Goal: Transaction & Acquisition: Book appointment/travel/reservation

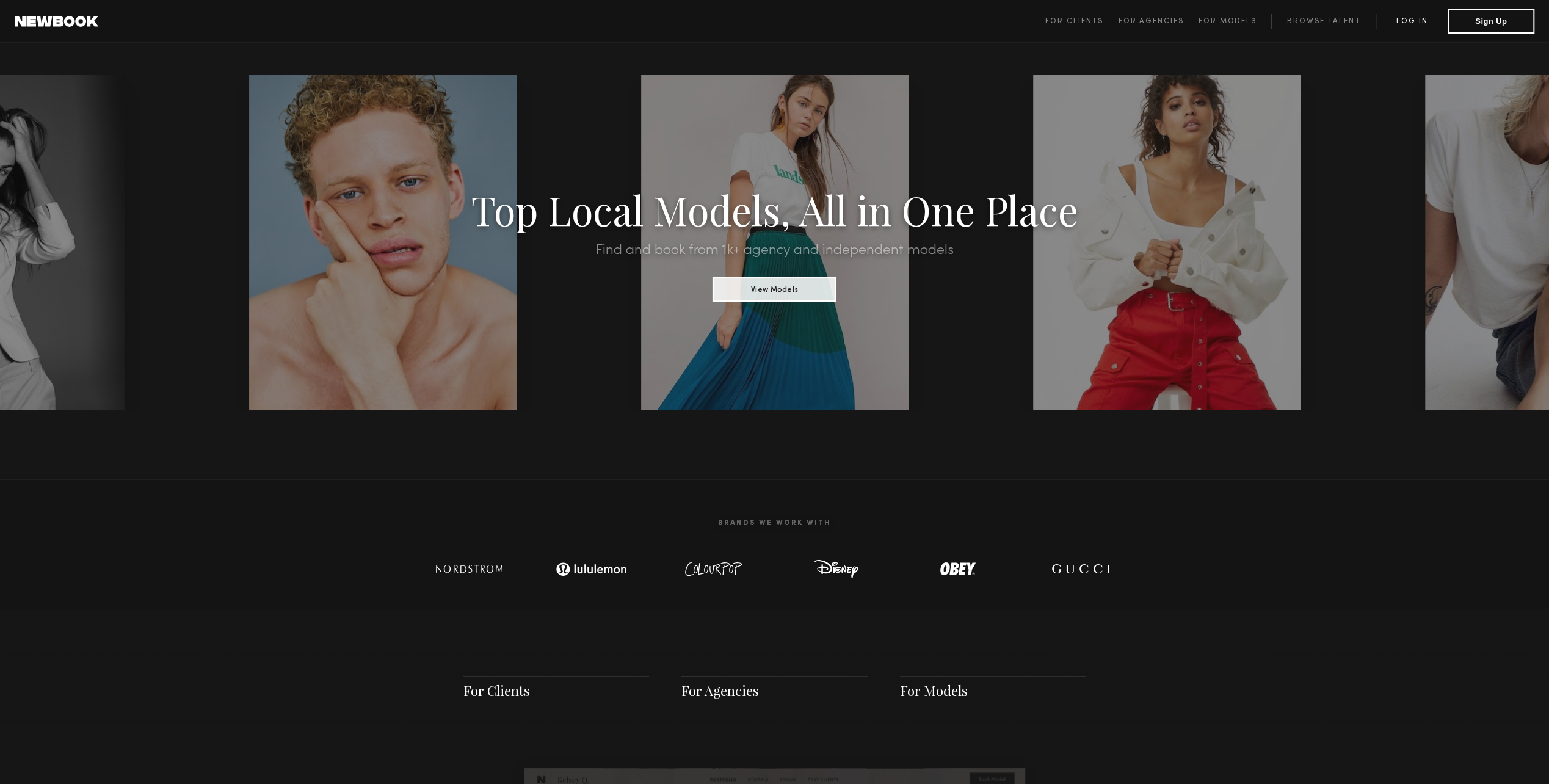
click at [1404, 23] on link "Log in" at bounding box center [1412, 21] width 72 height 14
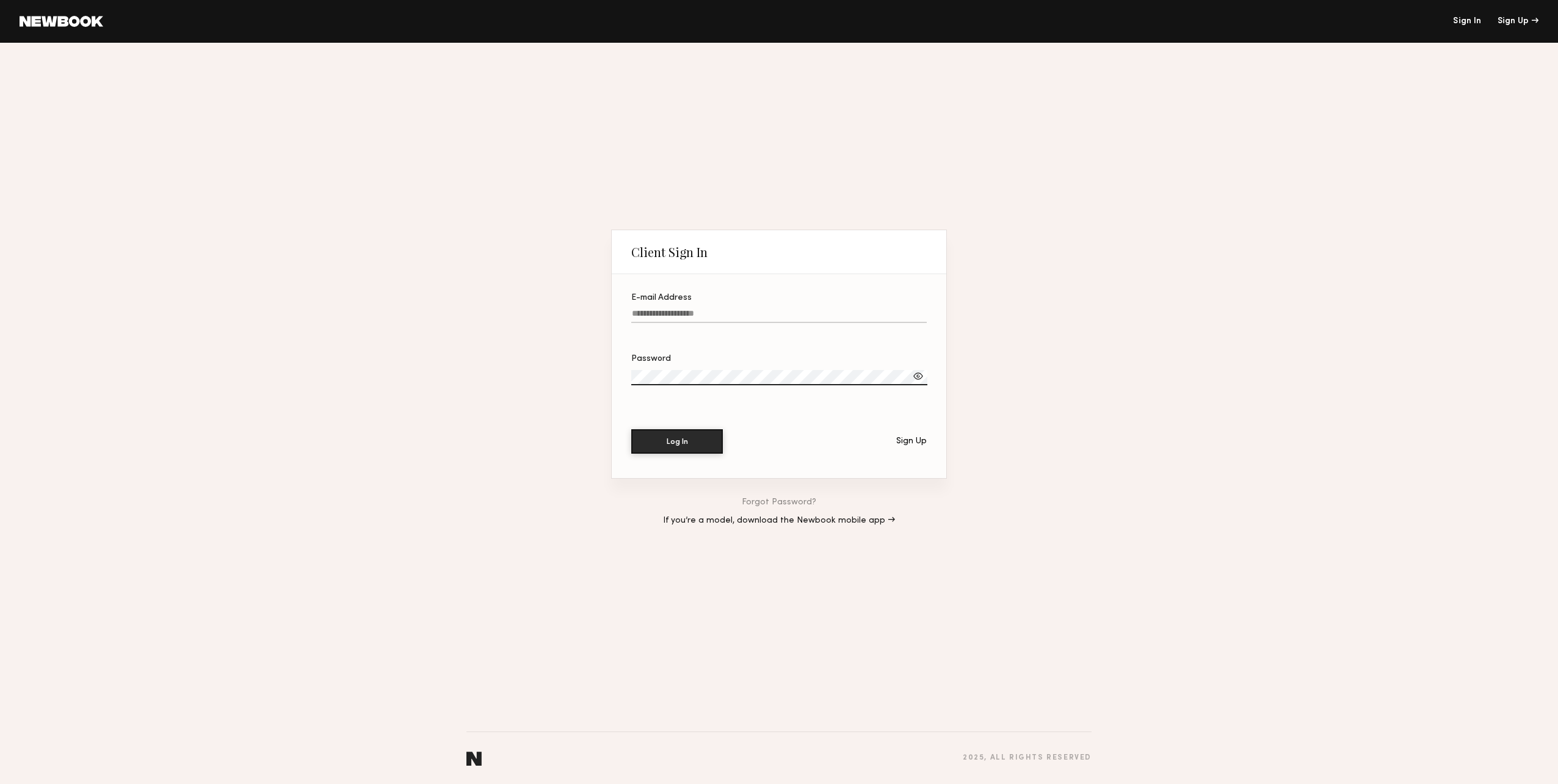
click at [707, 304] on label "E-mail Address" at bounding box center [779, 314] width 296 height 41
click at [707, 309] on input "E-mail Address" at bounding box center [779, 316] width 296 height 14
click at [706, 309] on input "E-mail Address" at bounding box center [779, 316] width 296 height 14
type input "**********"
click at [670, 445] on button "Log In" at bounding box center [676, 440] width 91 height 25
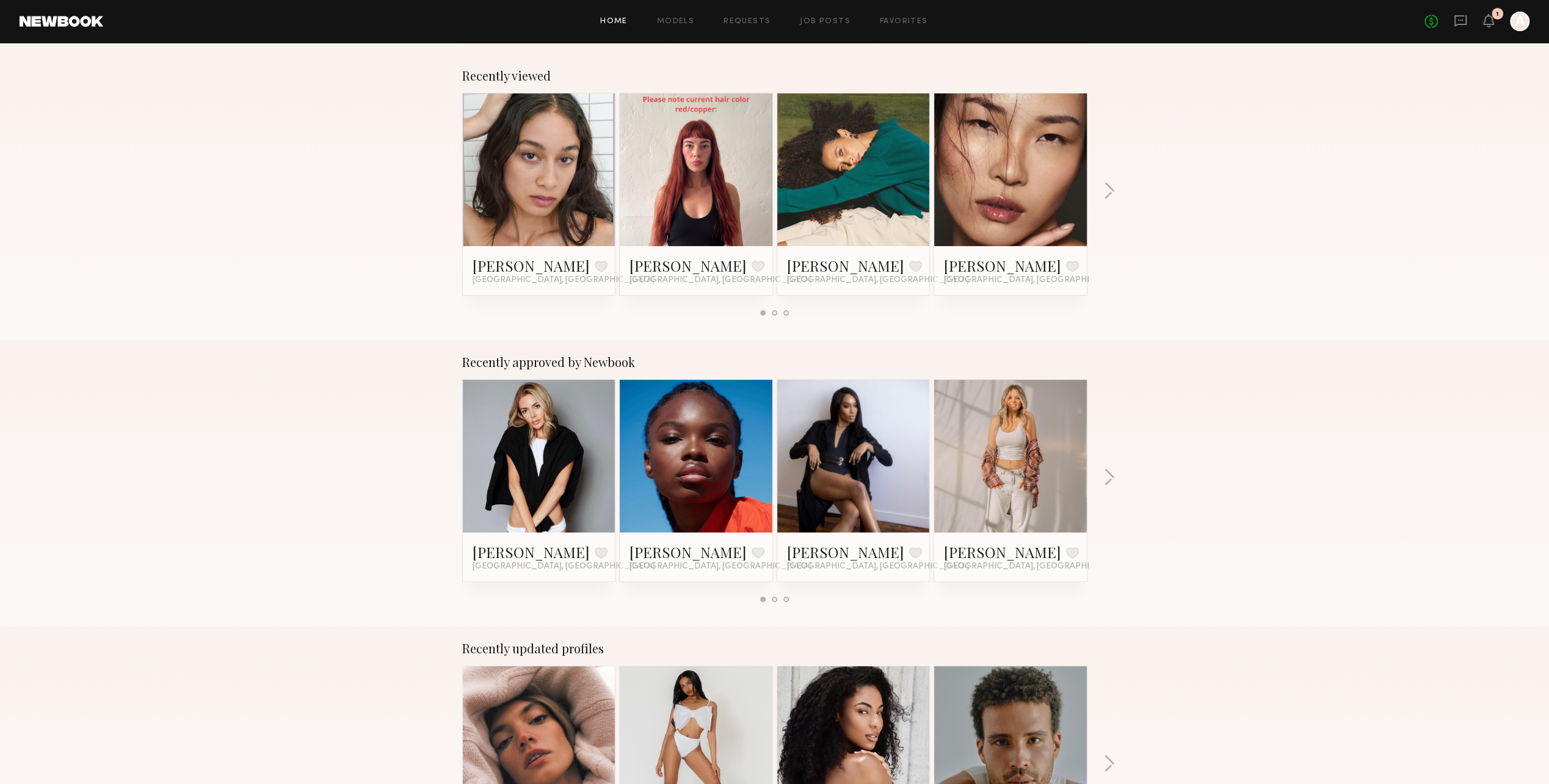
scroll to position [61, 0]
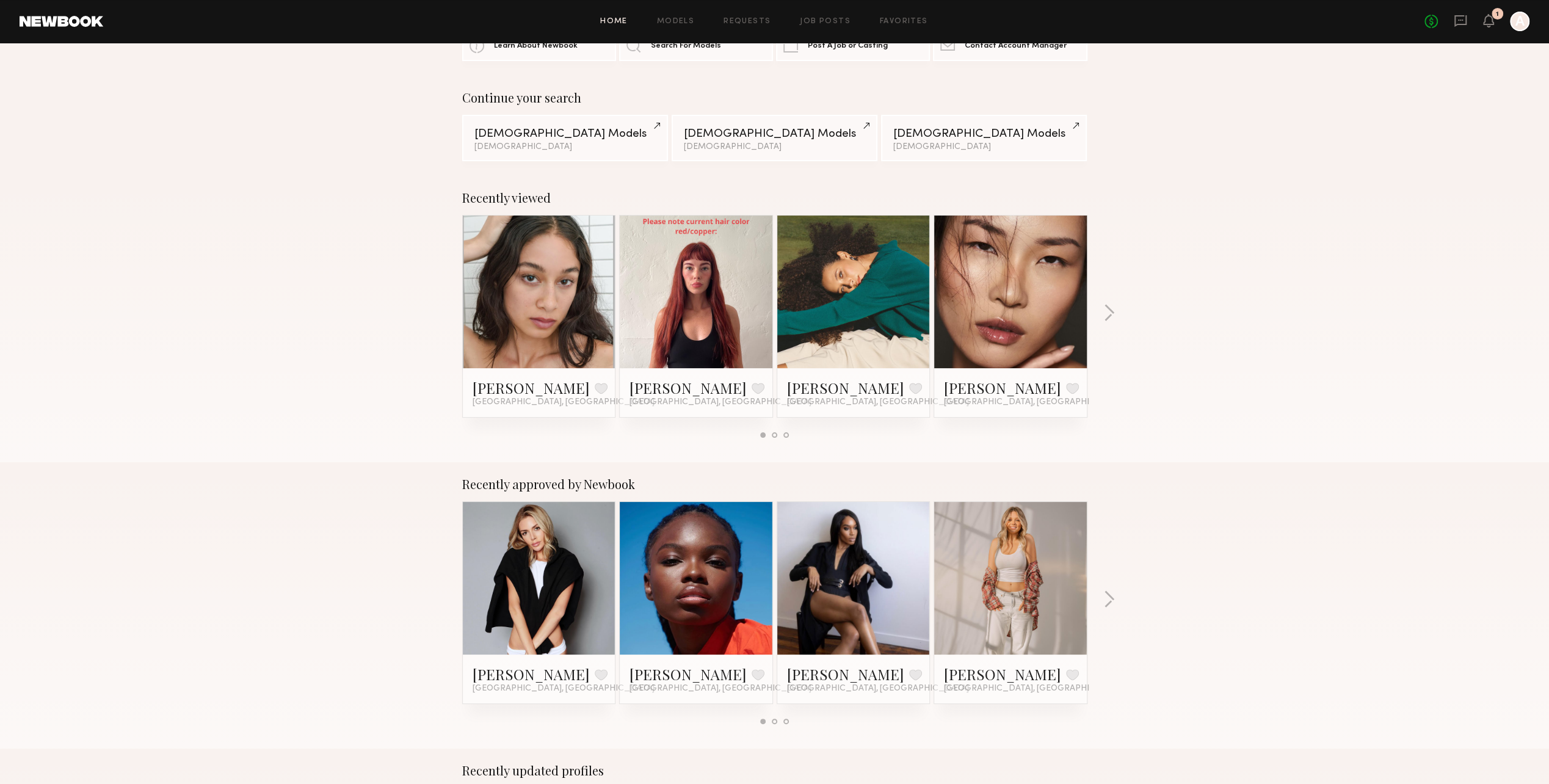
click at [1102, 309] on div "Recently viewed Ash D. Favorite Los Angeles, CA Liv Y. Favorite Los Angeles, CA…" at bounding box center [774, 319] width 1549 height 286
click at [1108, 309] on button "button" at bounding box center [1109, 313] width 12 height 20
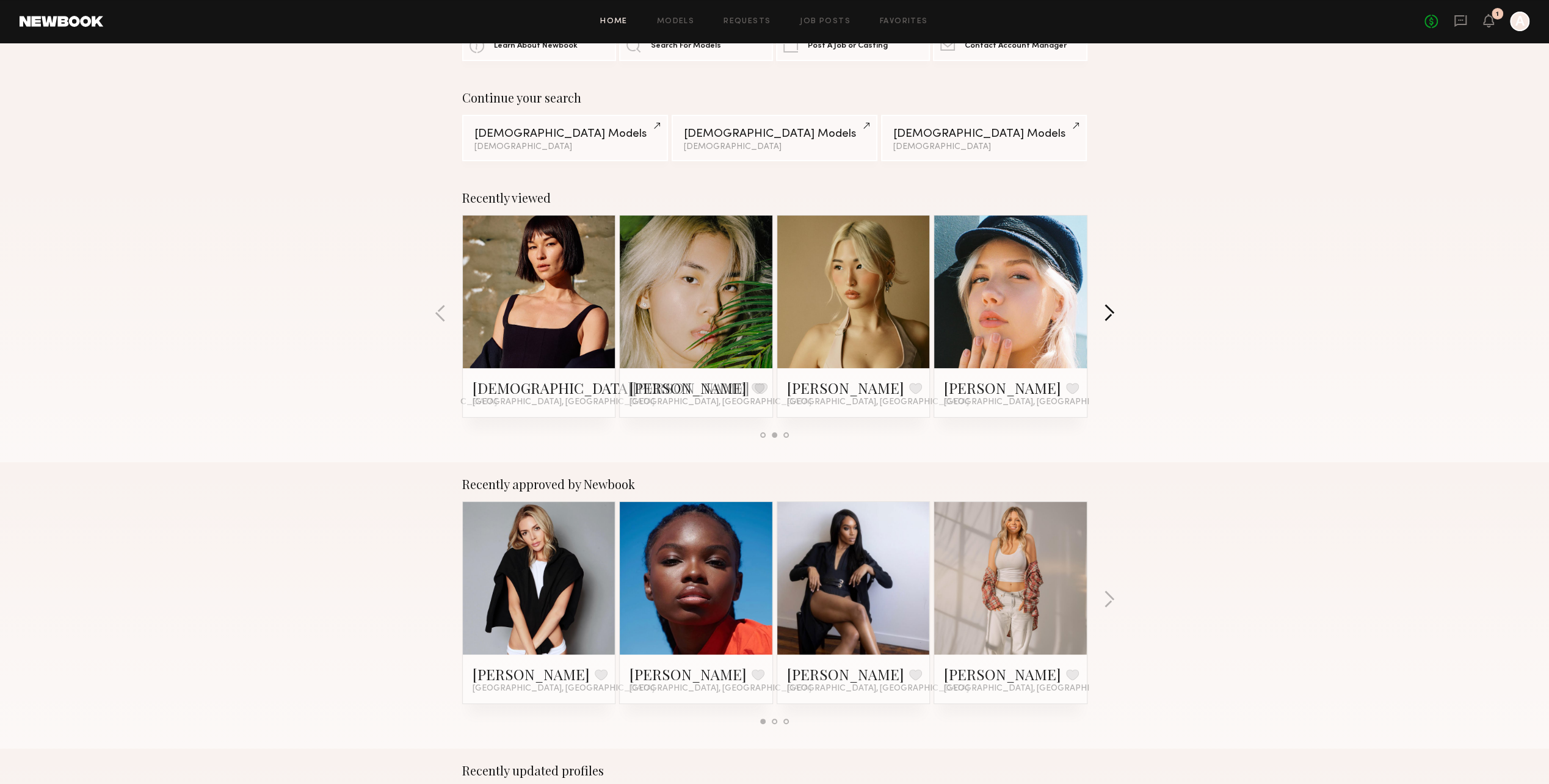
click at [1108, 309] on button "button" at bounding box center [1109, 313] width 12 height 20
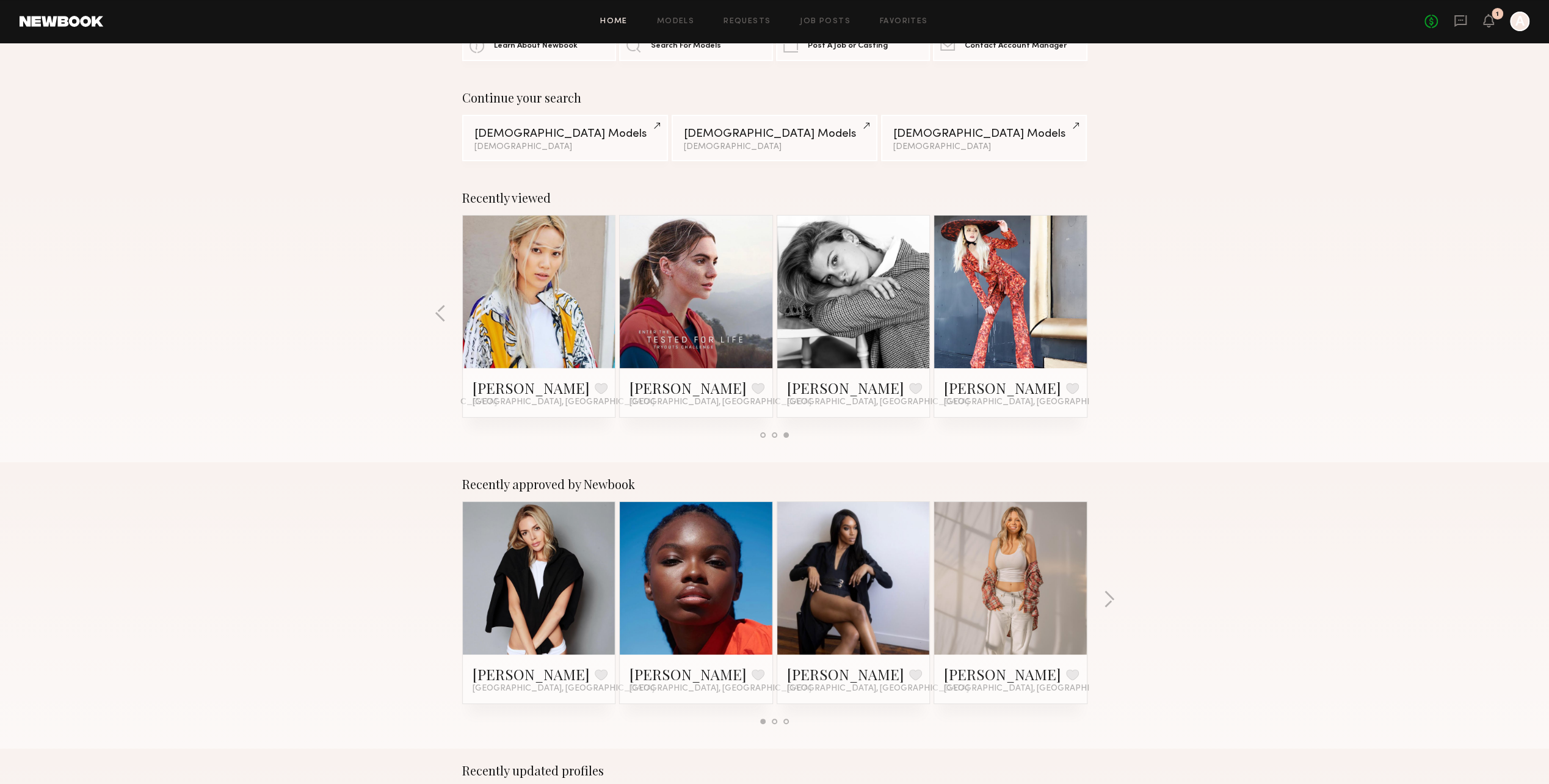
click at [1108, 309] on div "Recently viewed Ash D. Favorite Los Angeles, CA Liv Y. Favorite Los Angeles, CA…" at bounding box center [774, 319] width 1549 height 286
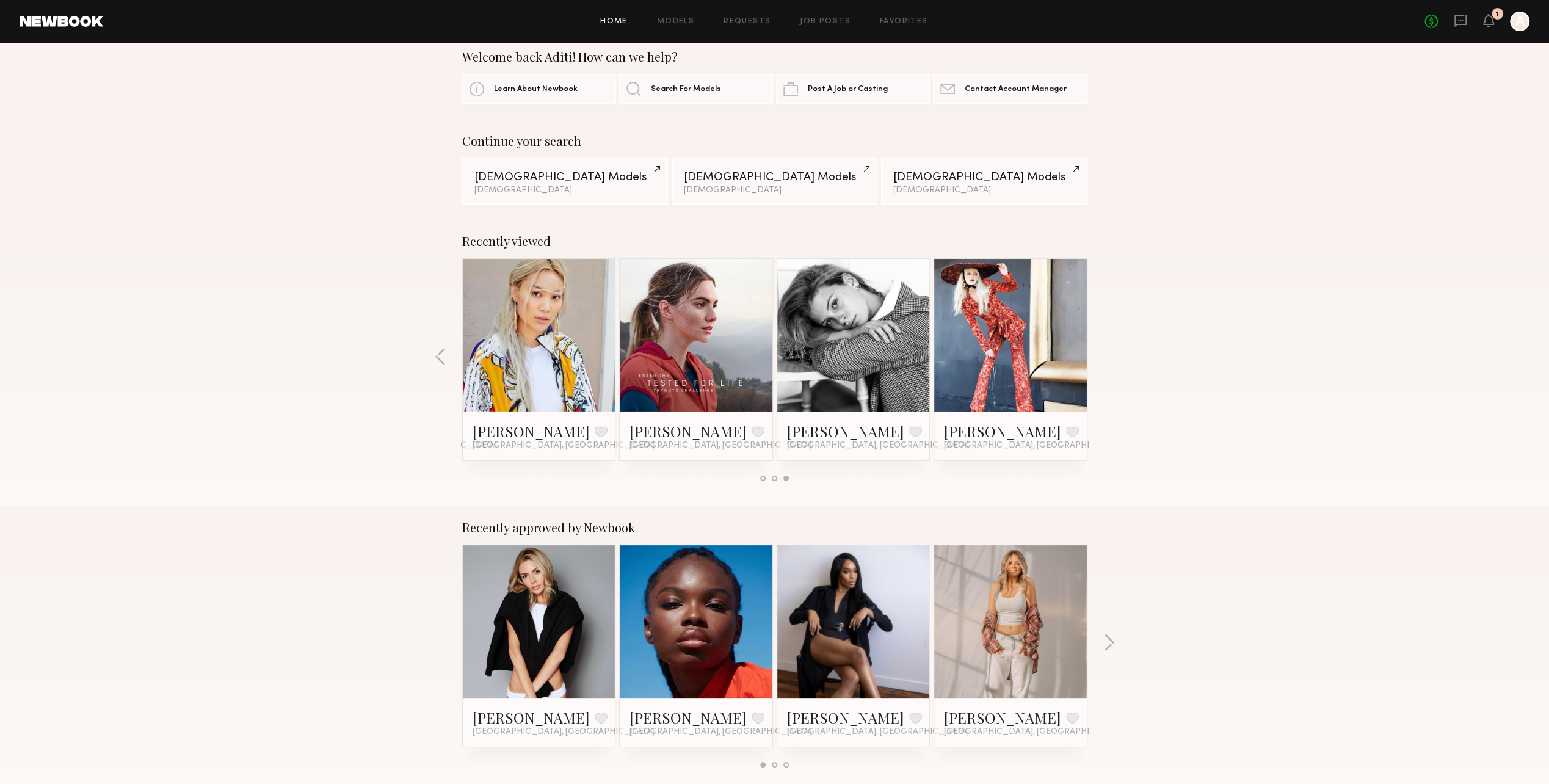
scroll to position [0, 0]
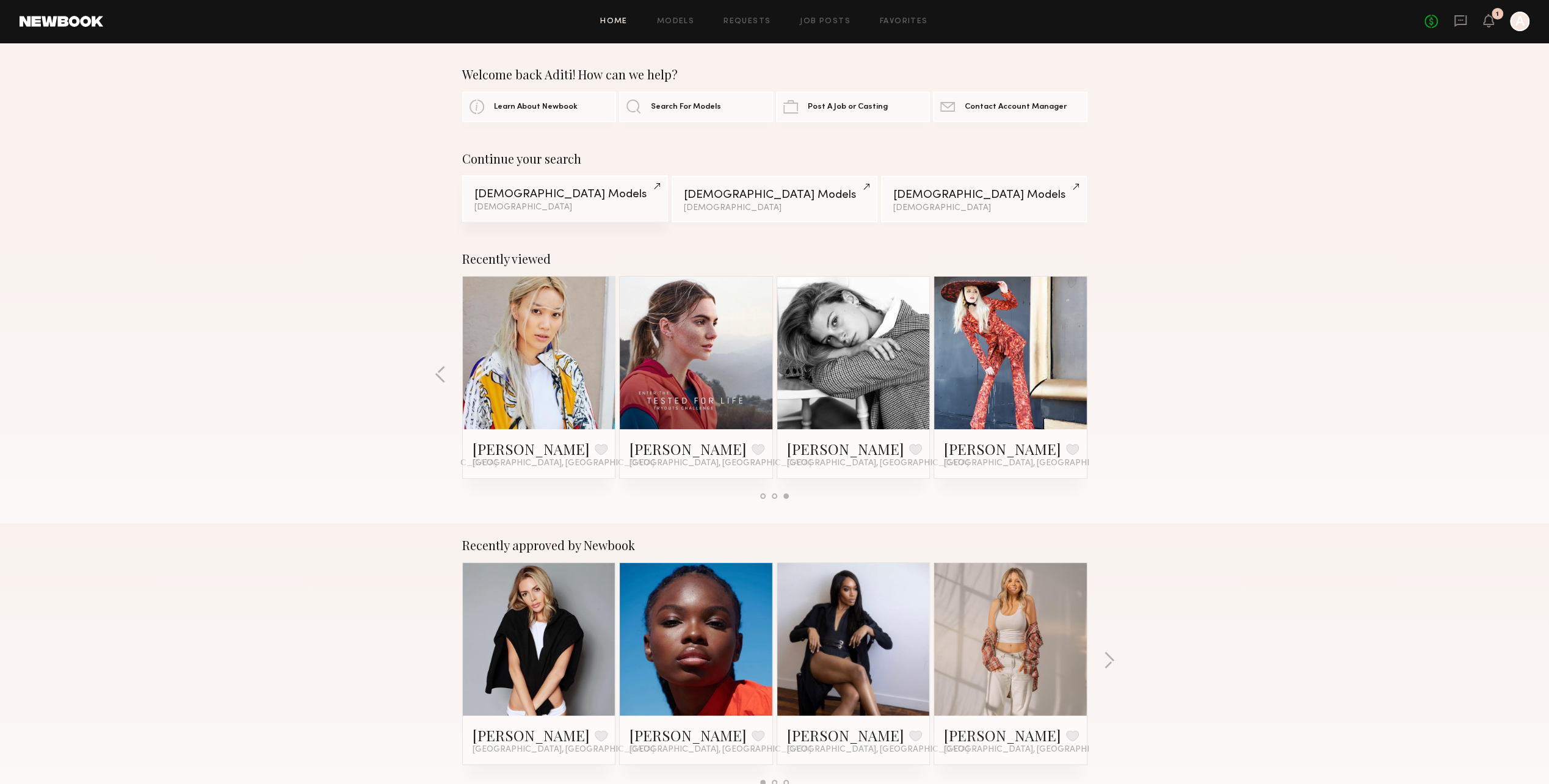
click at [653, 193] on div "Female Models" at bounding box center [565, 194] width 182 height 12
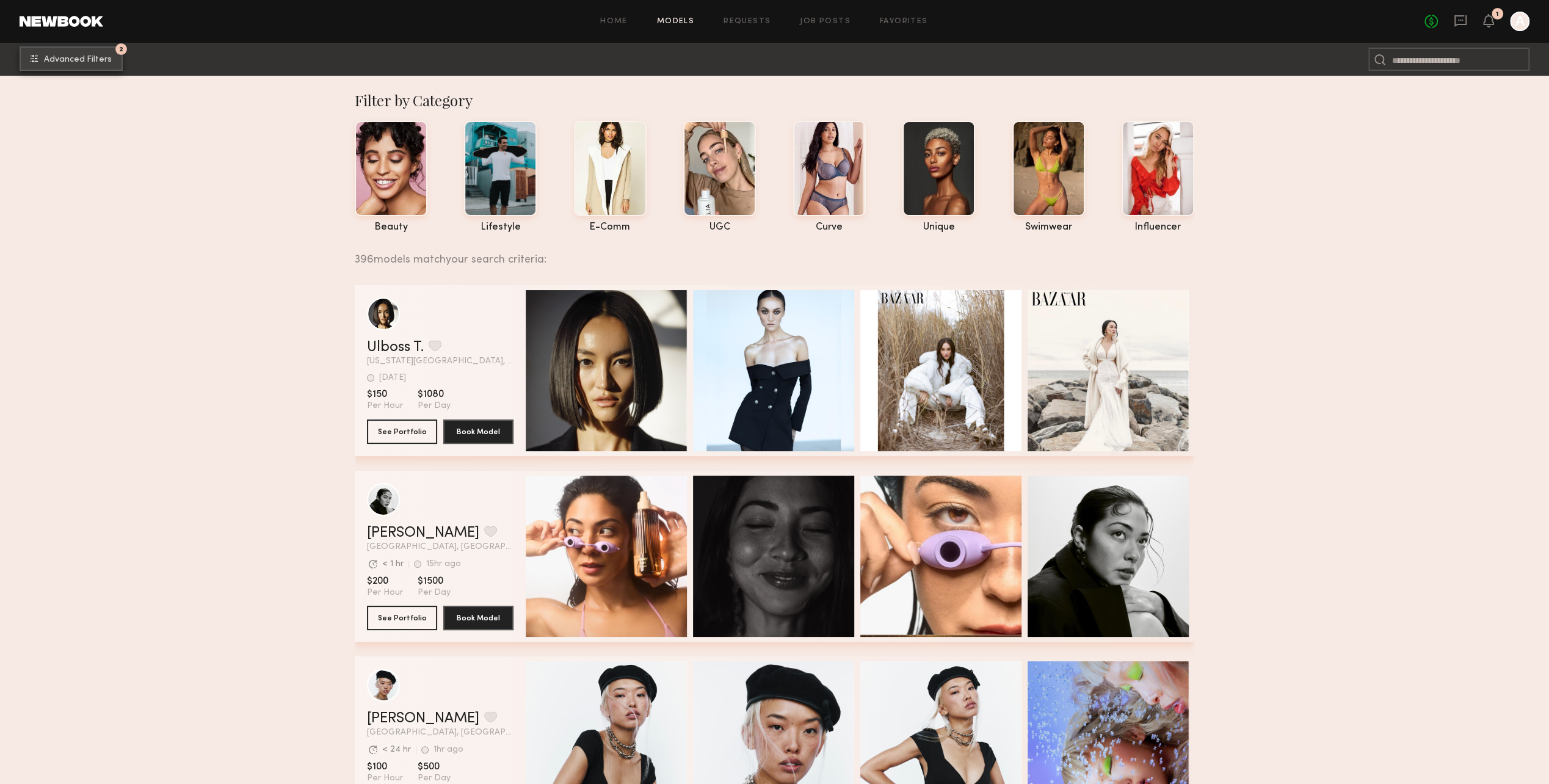
click at [89, 55] on span "Advanced Filters" at bounding box center [77, 59] width 67 height 9
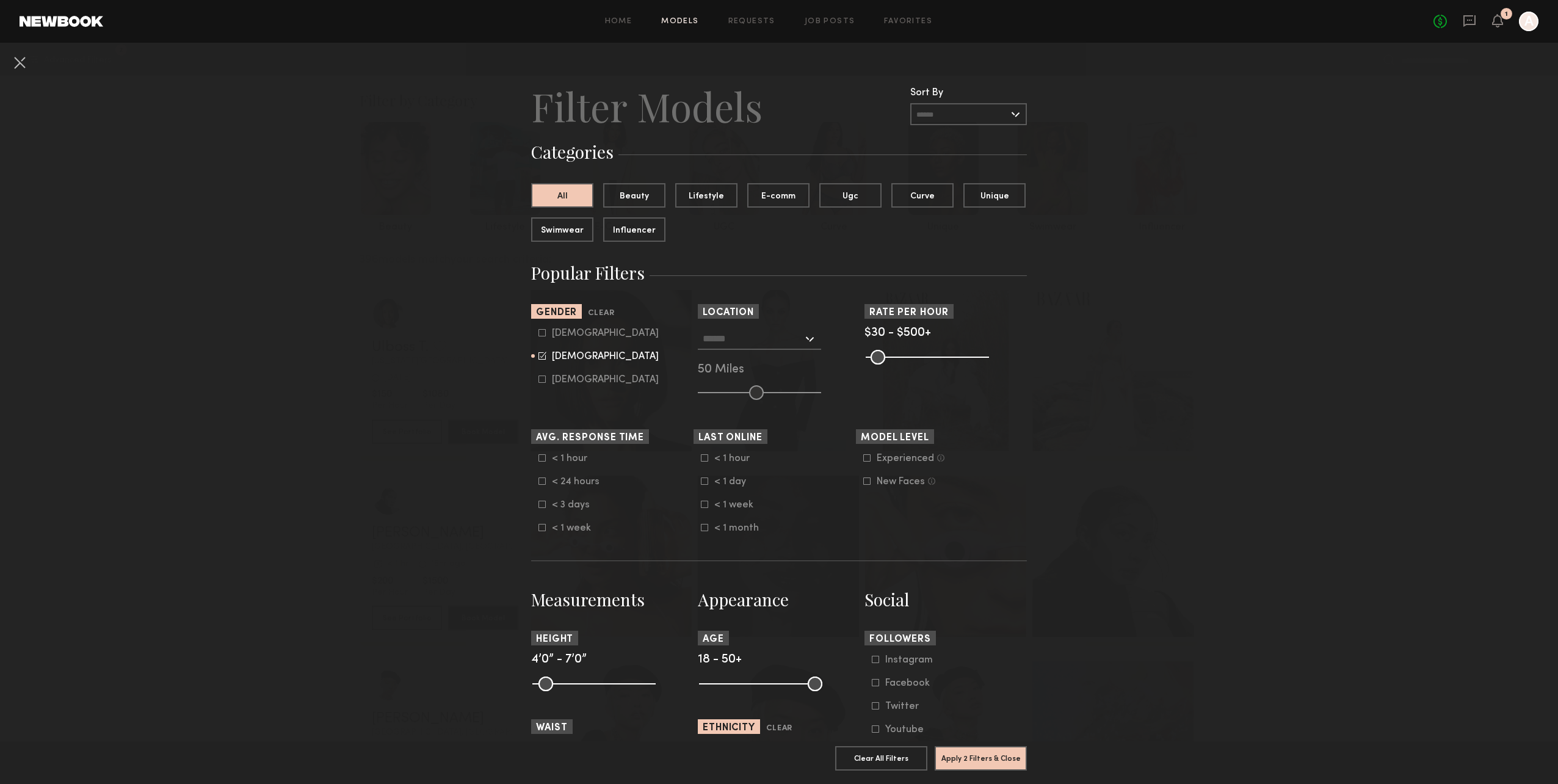
click at [538, 333] on icon at bounding box center [542, 332] width 7 height 7
type input "**"
click at [540, 357] on icon at bounding box center [543, 354] width 6 height 6
click at [543, 355] on label "[DEMOGRAPHIC_DATA]" at bounding box center [599, 355] width 121 height 7
type input "*"
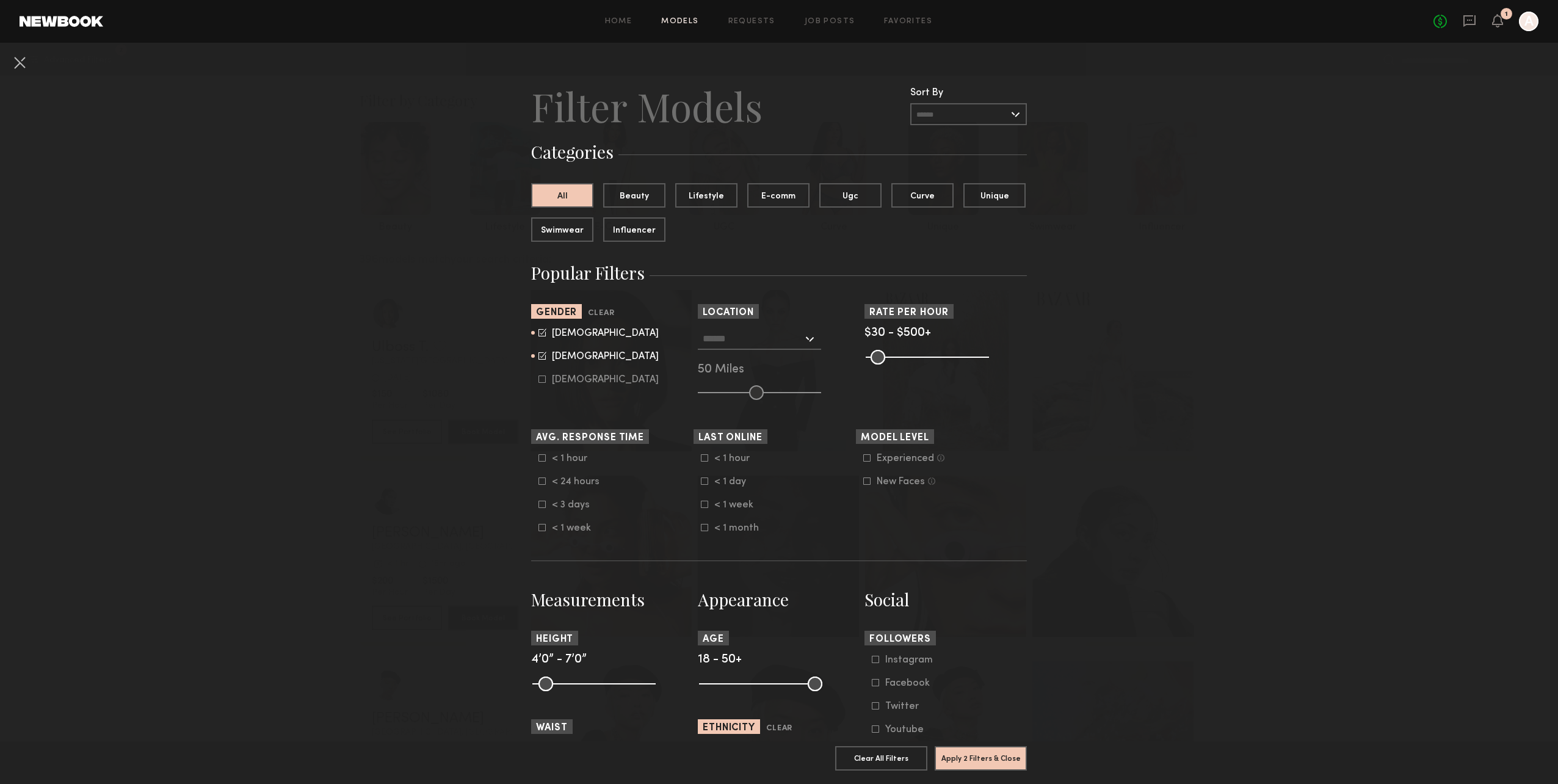
click at [538, 334] on icon at bounding box center [542, 332] width 8 height 8
type input "**"
drag, startPoint x: 705, startPoint y: 685, endPoint x: 767, endPoint y: 687, distance: 62.0
type input "**"
click at [767, 687] on input "range" at bounding box center [761, 683] width 124 height 14
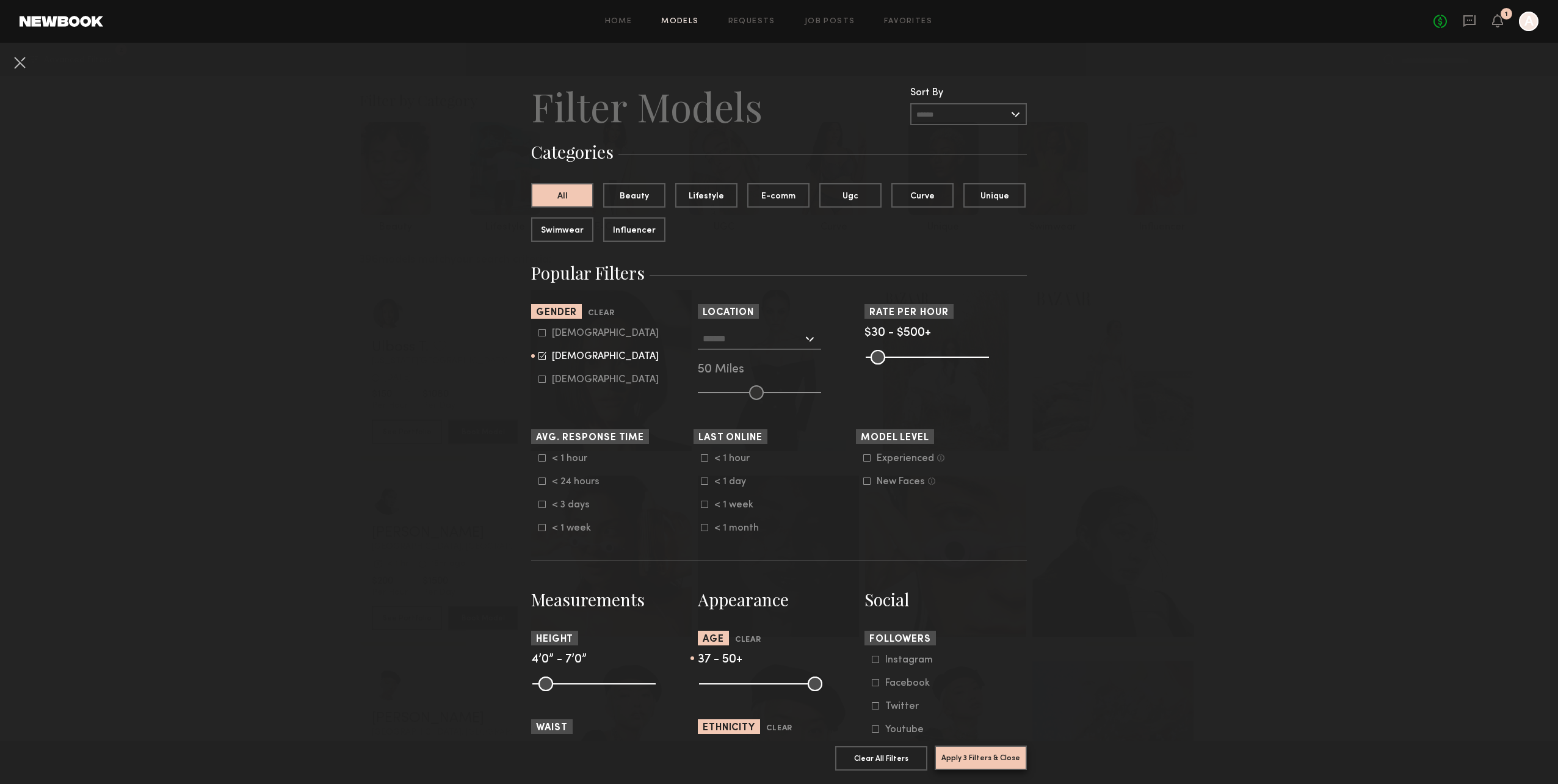
click at [985, 747] on button "Apply 3 Filters & Close" at bounding box center [981, 757] width 92 height 25
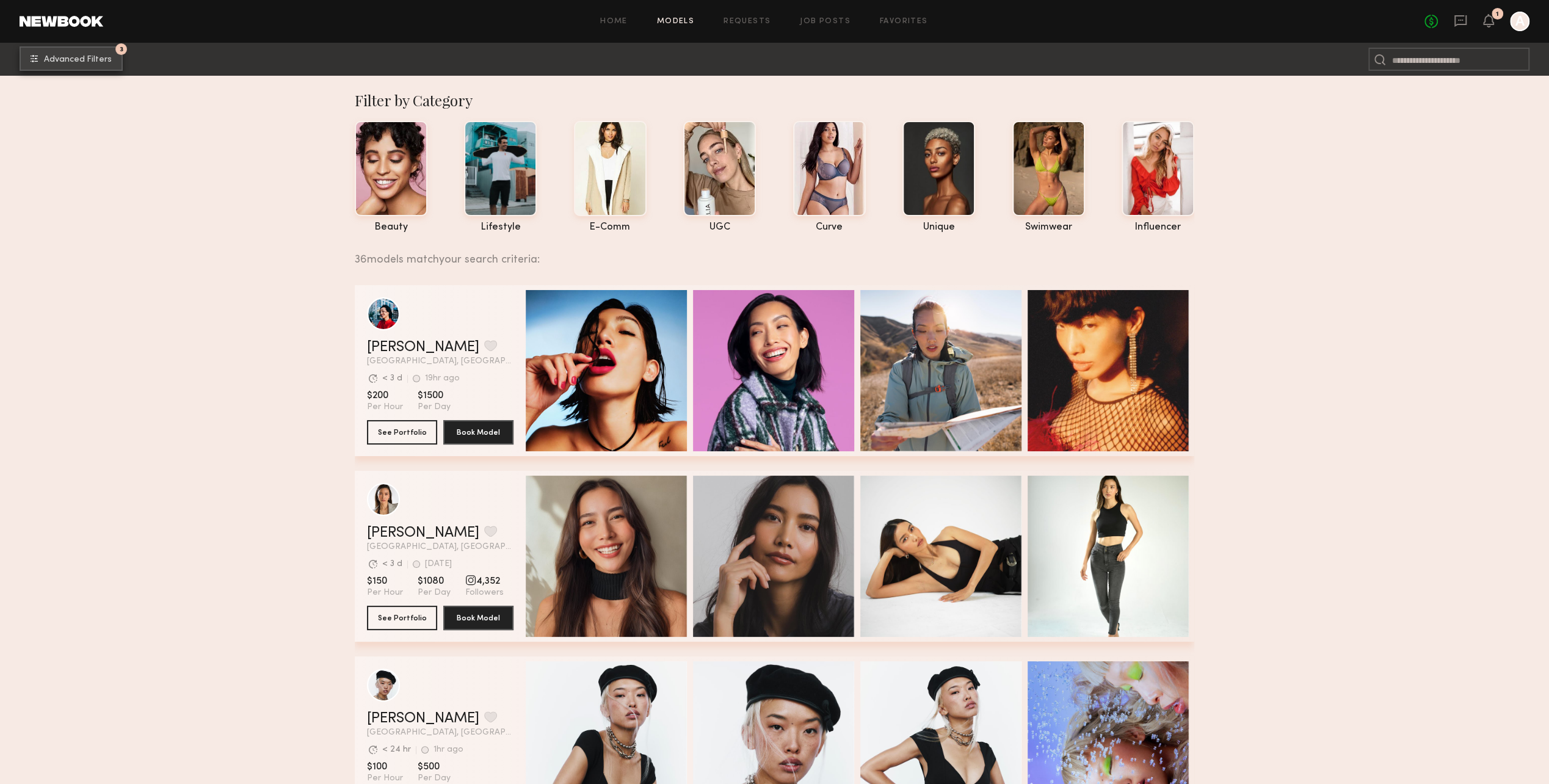
click at [101, 47] on button "3 Advanced Filters" at bounding box center [71, 59] width 103 height 25
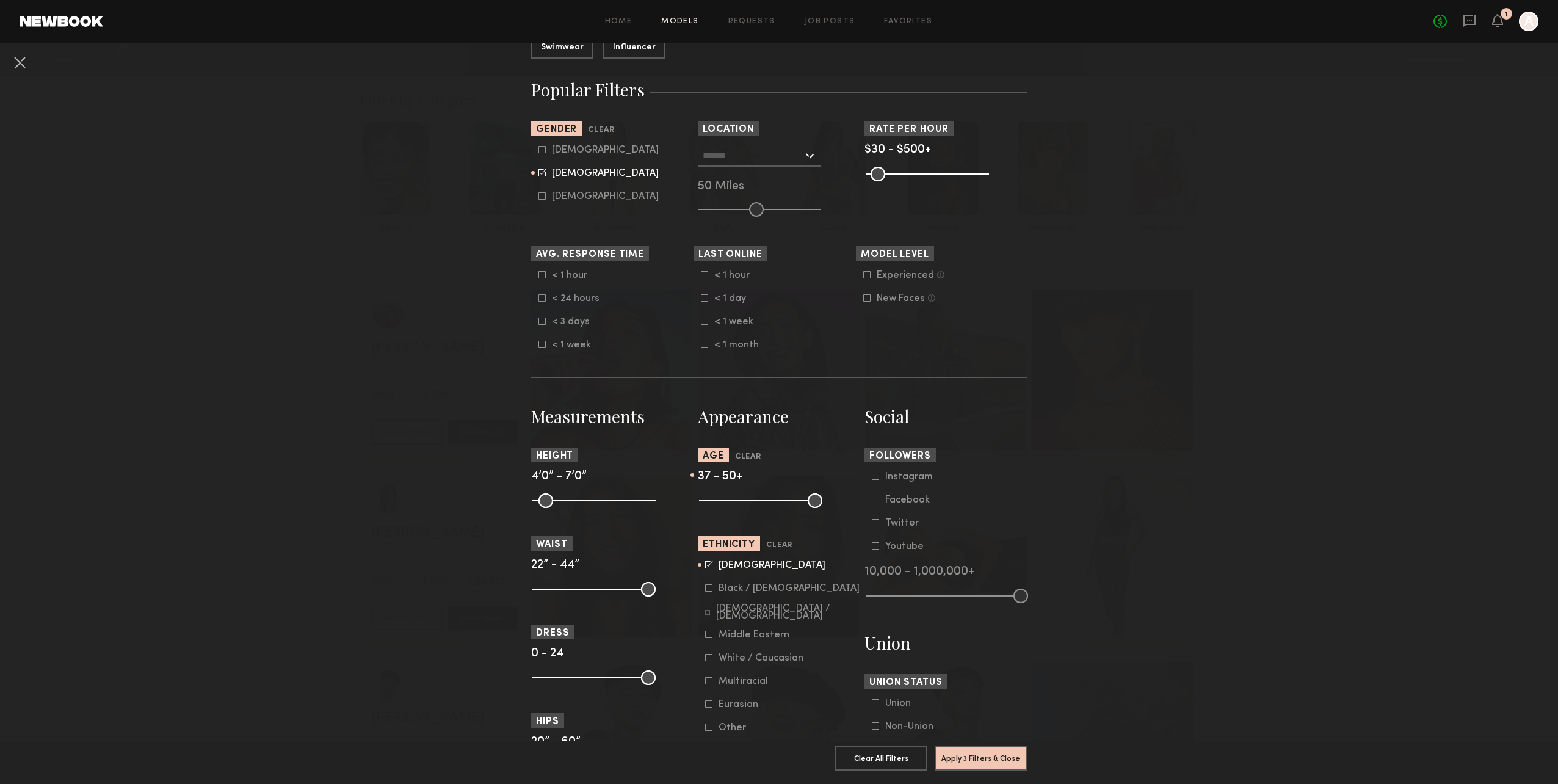
scroll to position [244, 0]
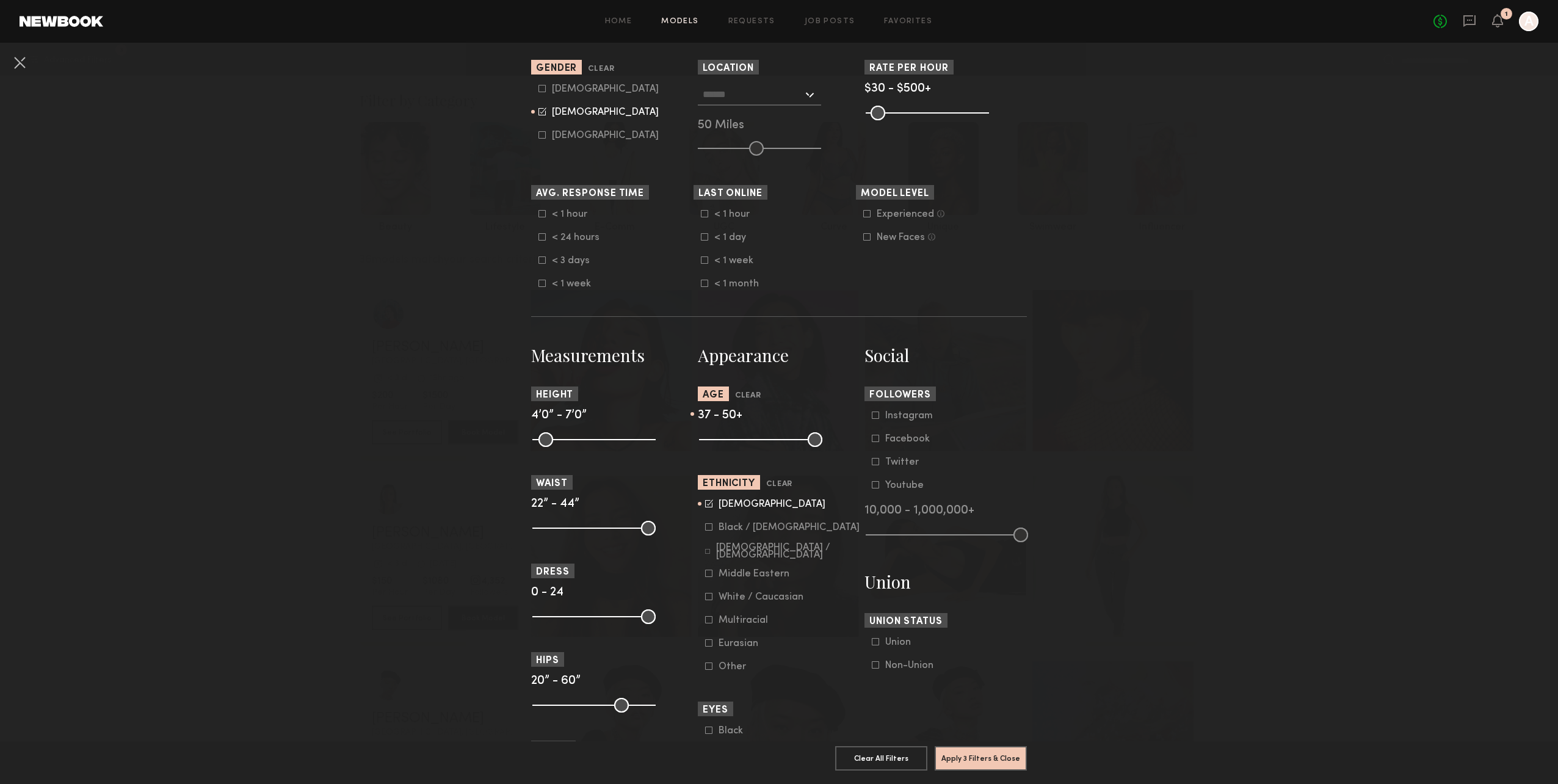
click at [711, 507] on label "[DEMOGRAPHIC_DATA]" at bounding box center [765, 503] width 121 height 7
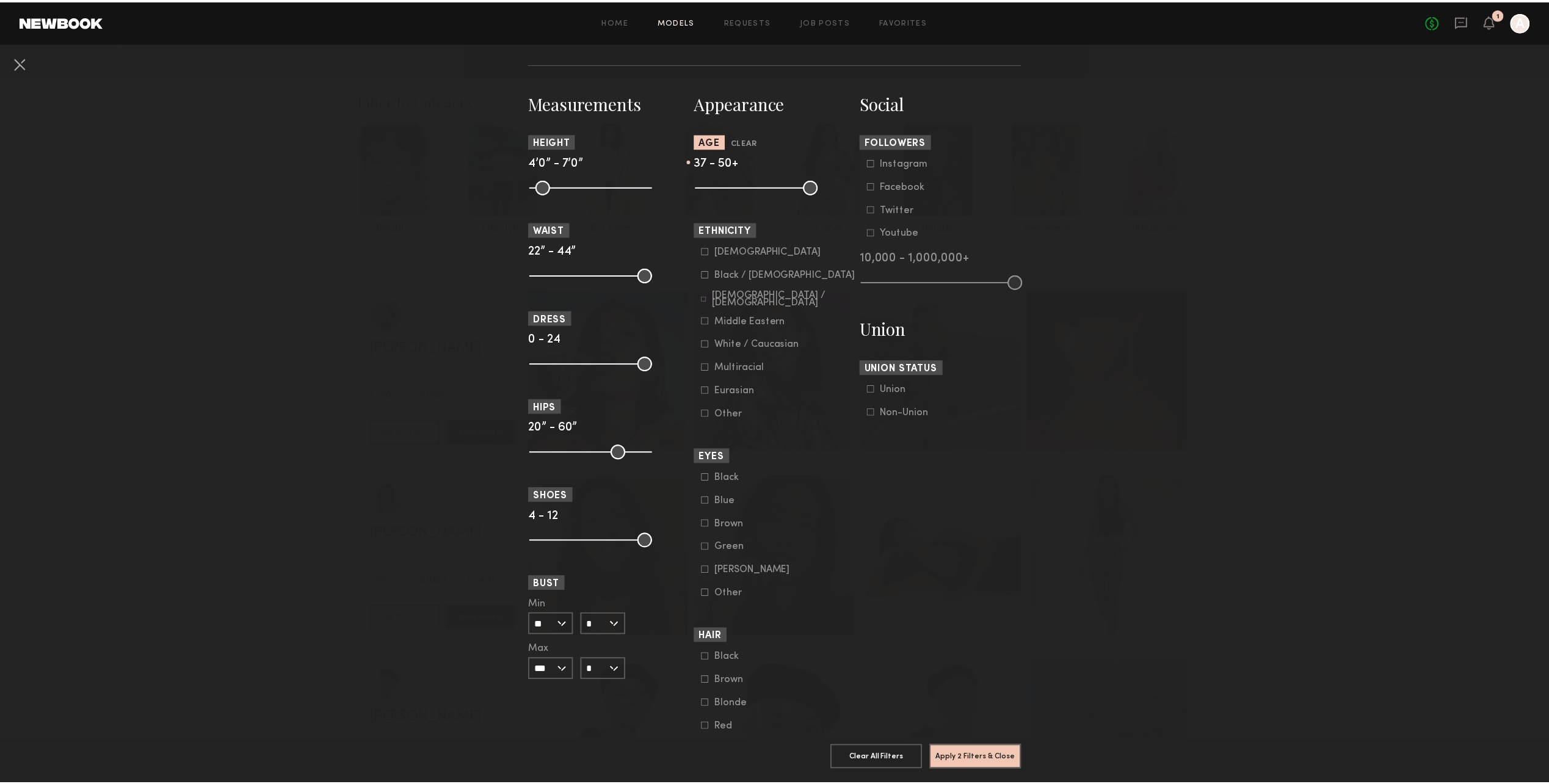
scroll to position [610, 0]
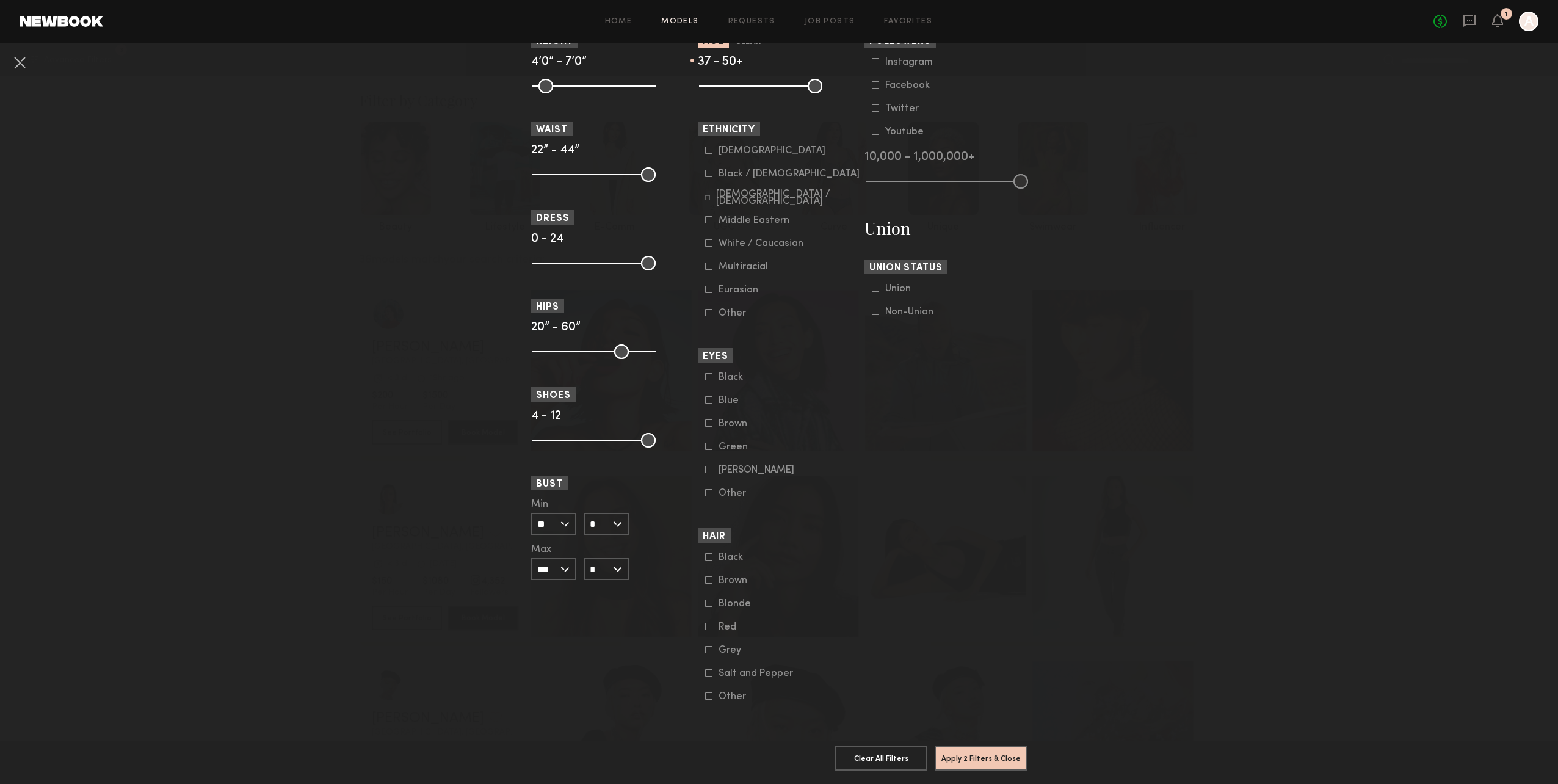
click at [719, 646] on div "Grey" at bounding box center [742, 649] width 48 height 7
click at [749, 670] on div "Salt and Pepper" at bounding box center [756, 673] width 75 height 7
click at [959, 749] on button "Apply 3 Filters & Close" at bounding box center [981, 757] width 92 height 25
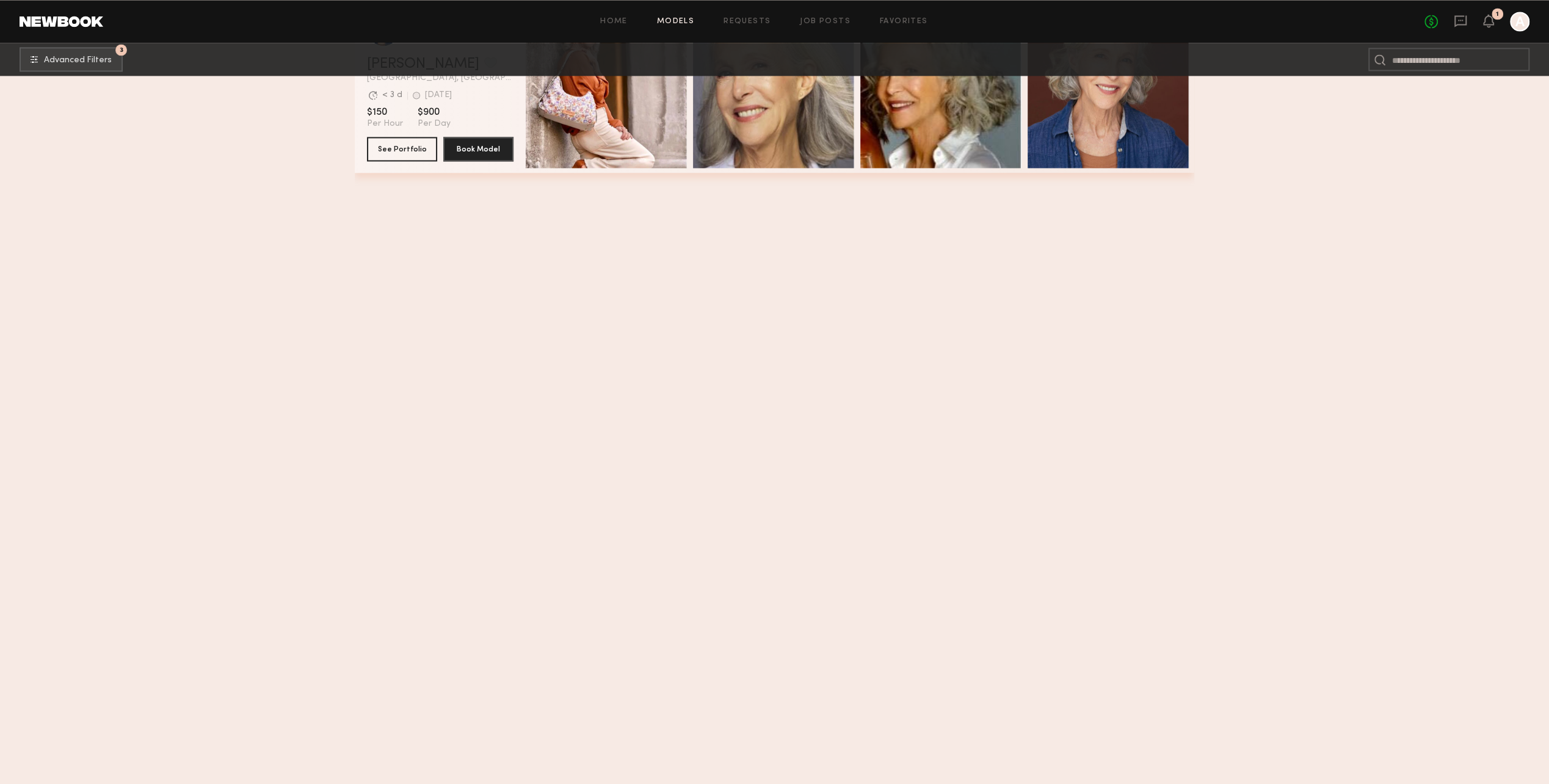
scroll to position [1099, 0]
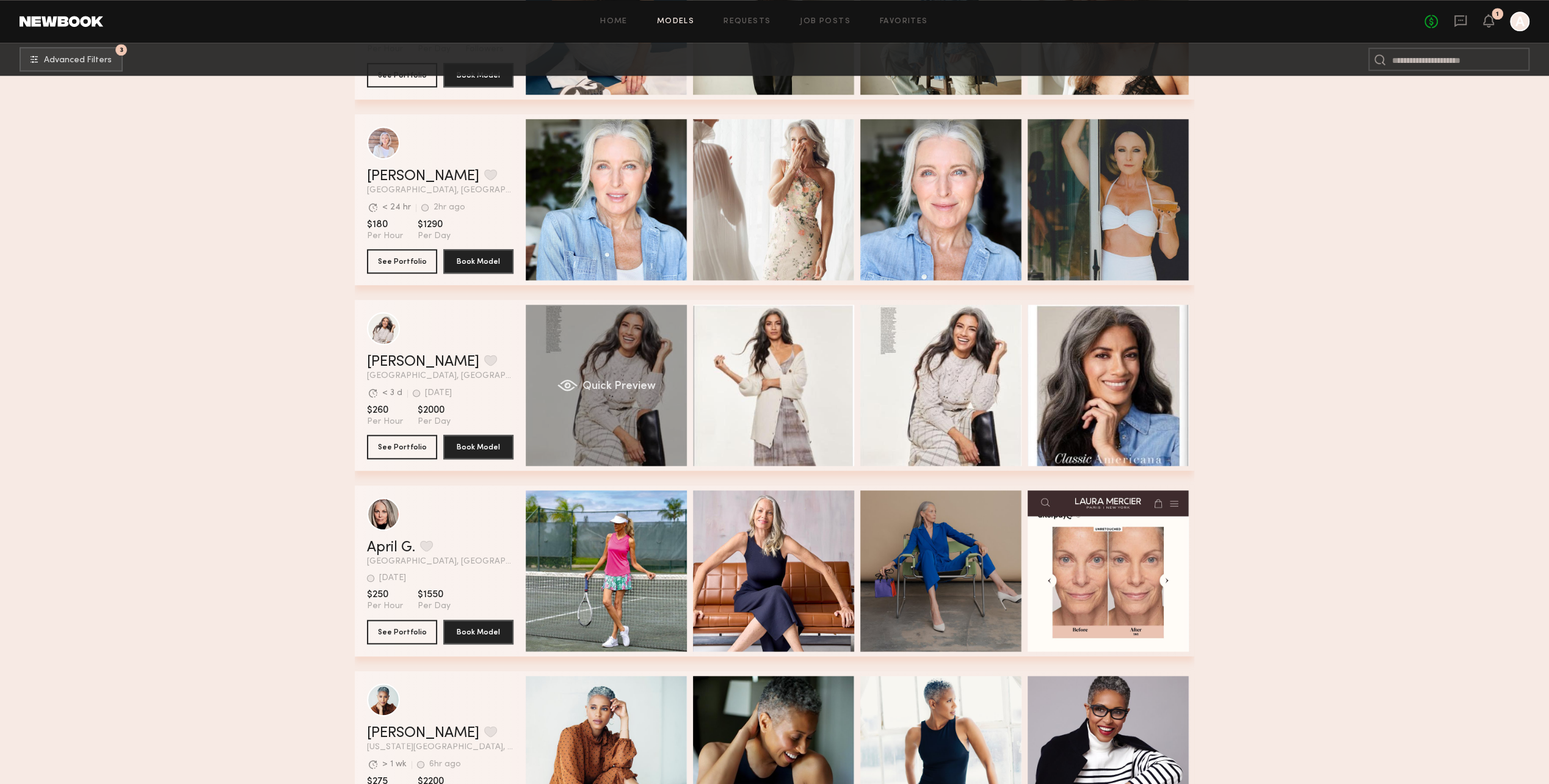
click at [617, 346] on div "Quick Preview" at bounding box center [606, 384] width 161 height 161
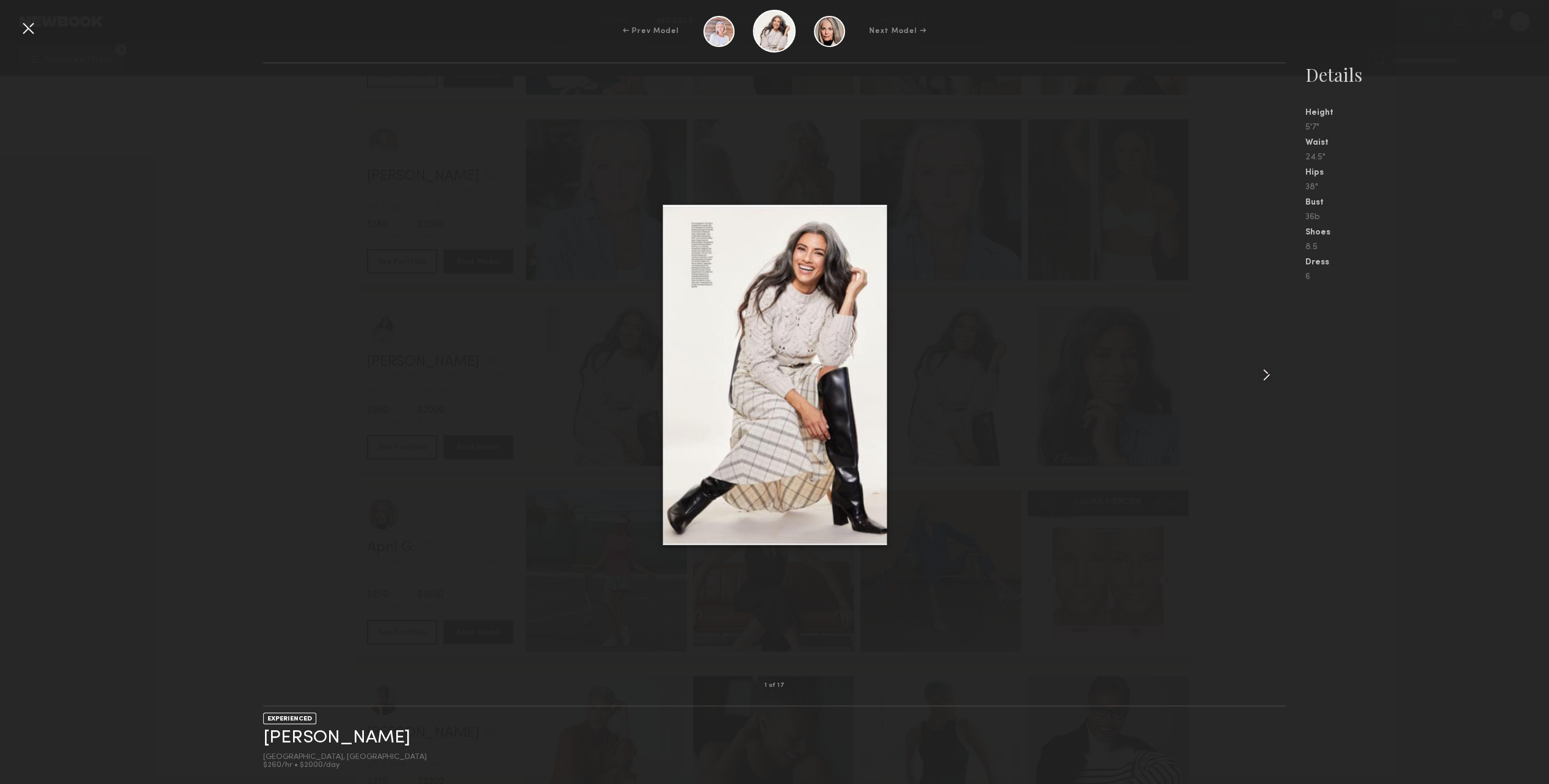
click at [1261, 369] on common-icon at bounding box center [1267, 374] width 20 height 20
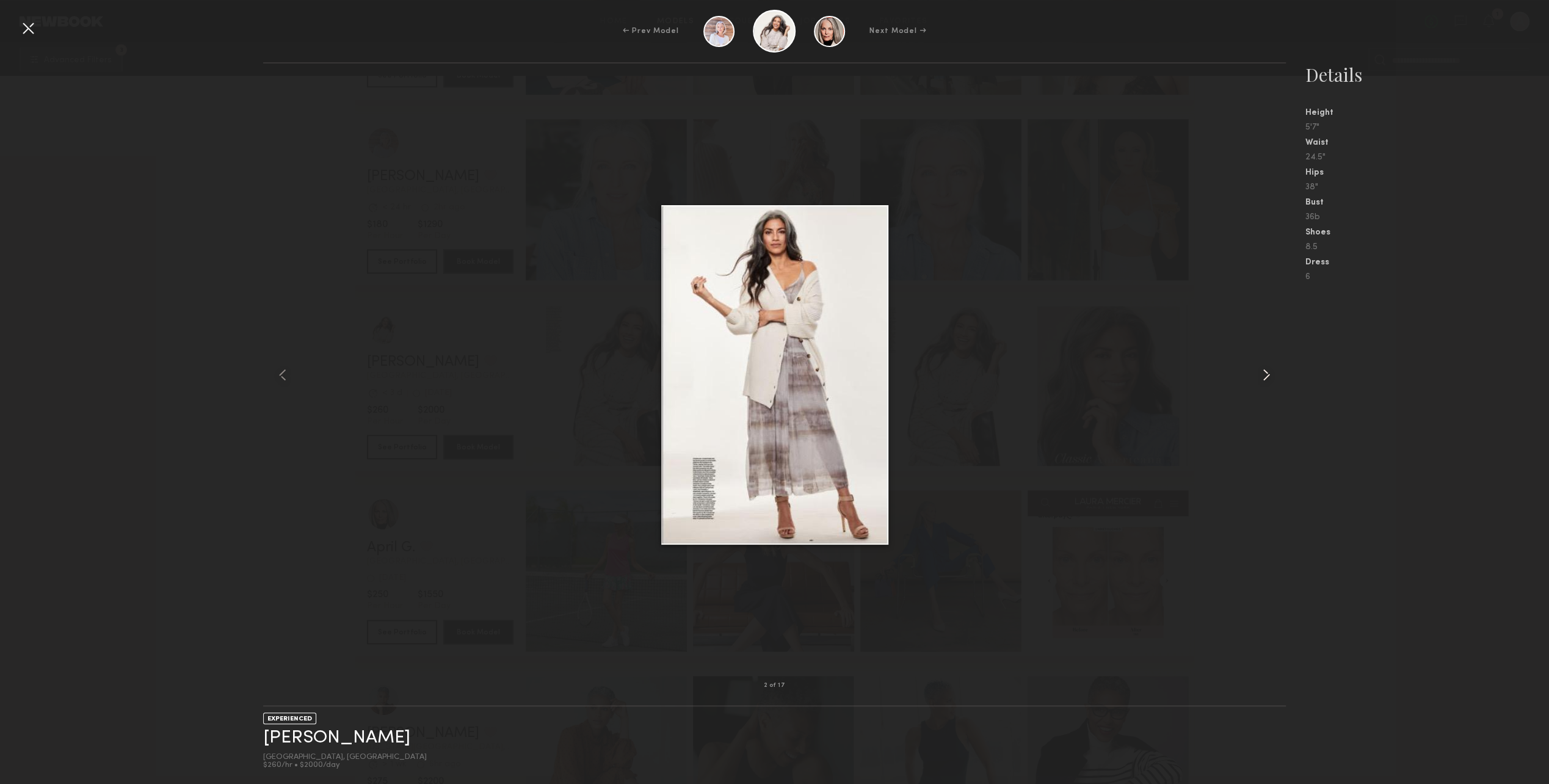
click at [1261, 369] on common-icon at bounding box center [1267, 374] width 20 height 20
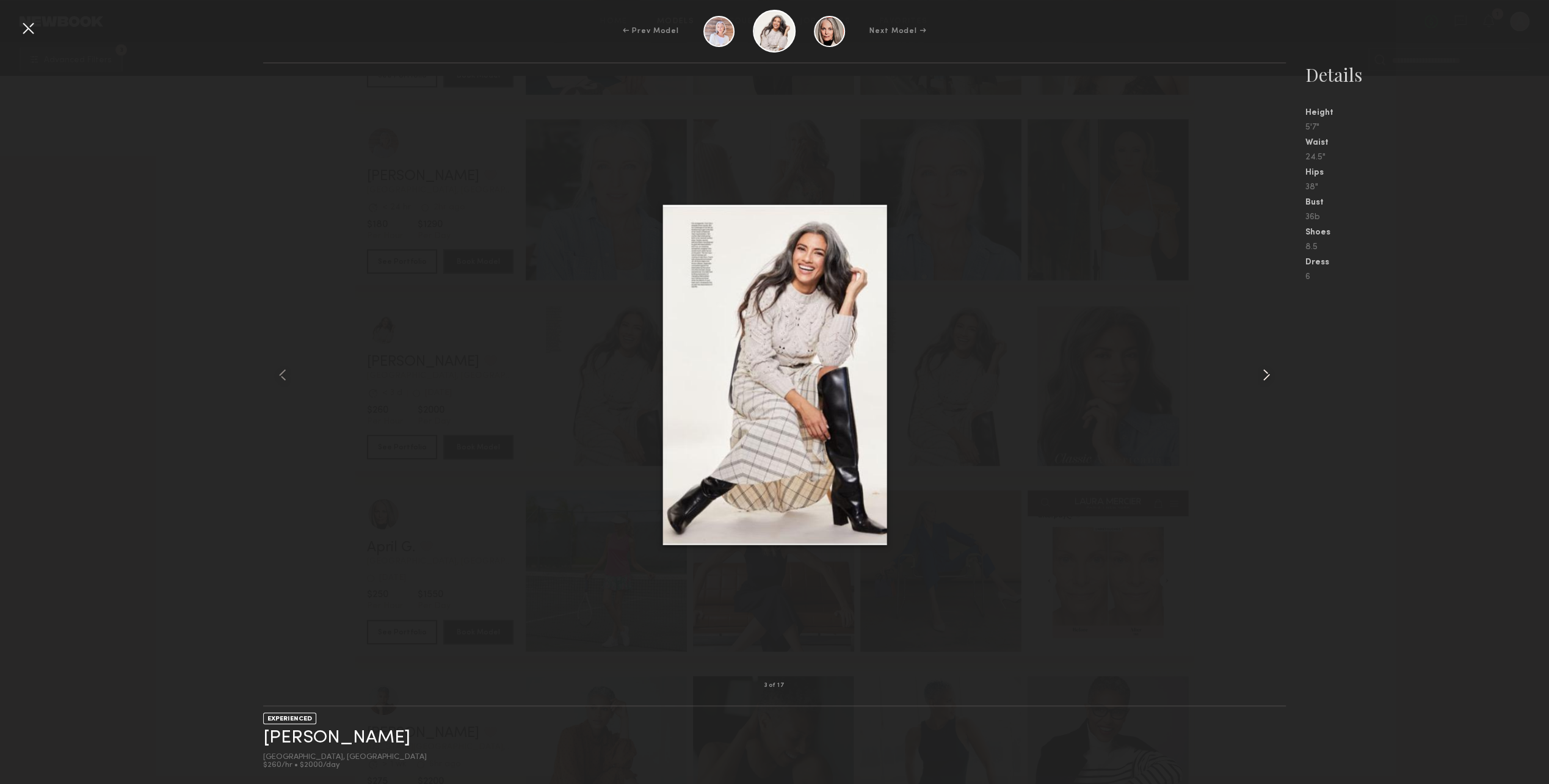
click at [1261, 369] on common-icon at bounding box center [1267, 374] width 20 height 20
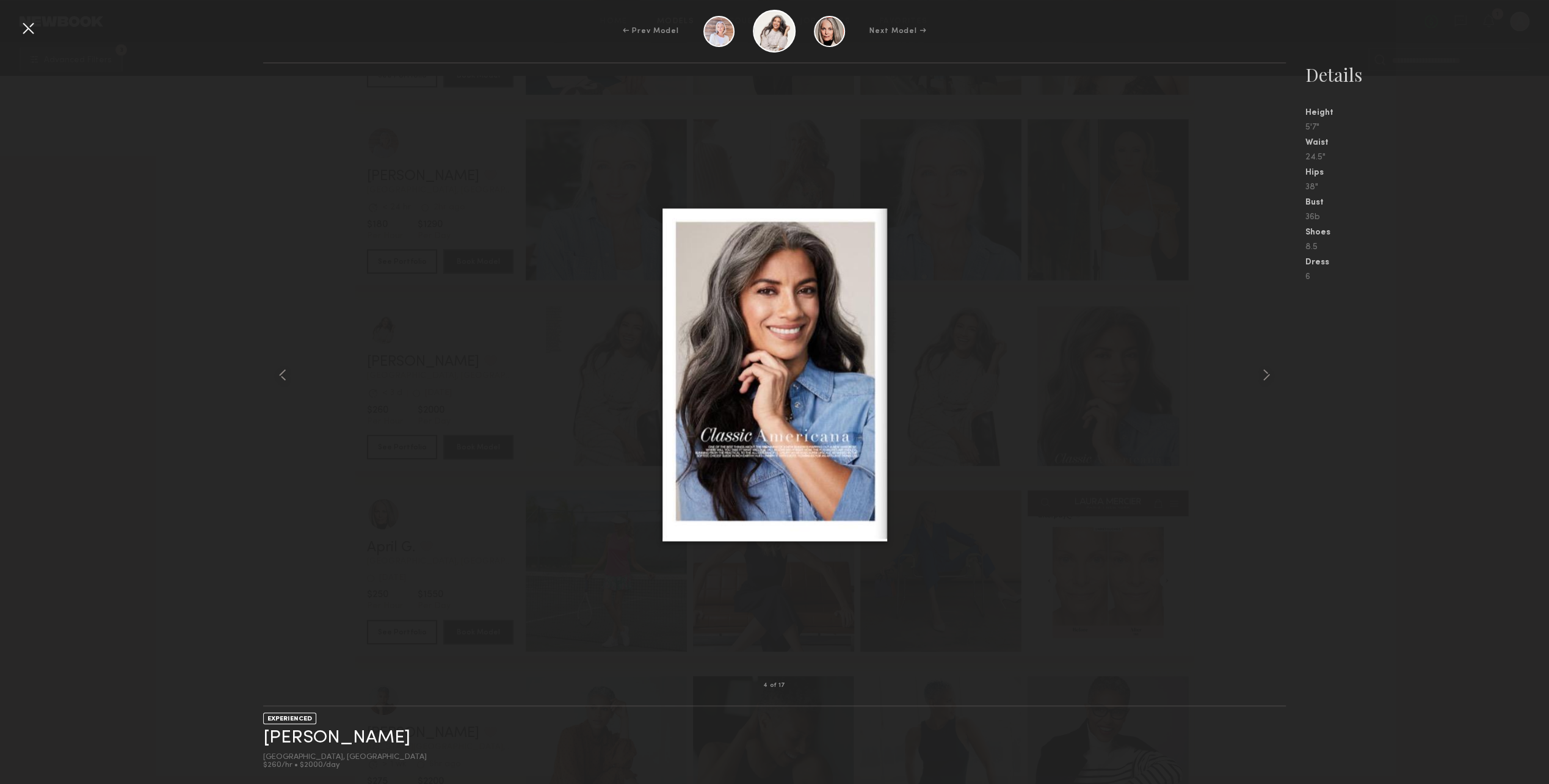
click at [357, 430] on div at bounding box center [774, 374] width 1022 height 583
click at [32, 27] on div at bounding box center [28, 28] width 20 height 20
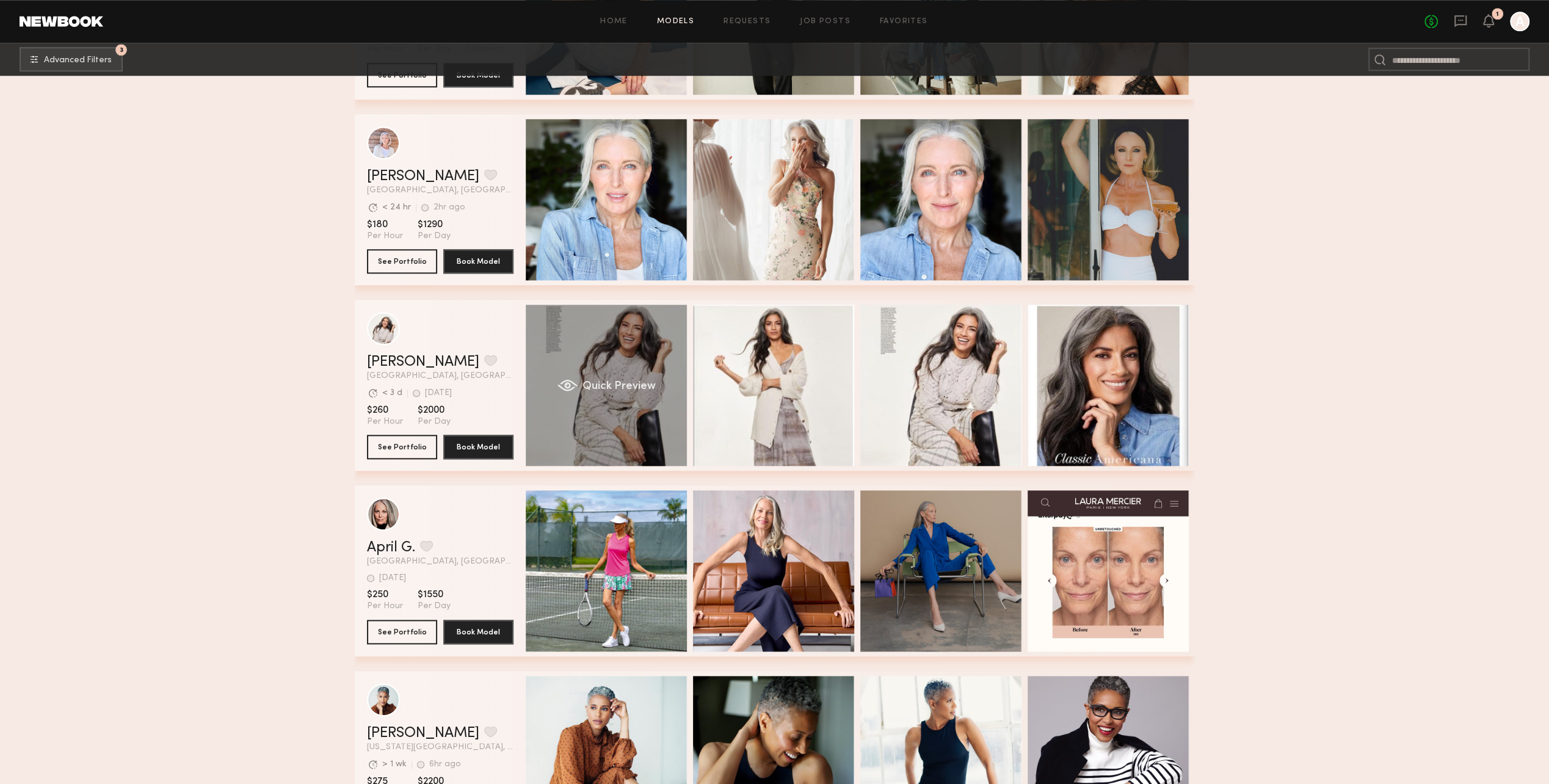
click at [646, 335] on div "Quick Preview" at bounding box center [606, 384] width 161 height 161
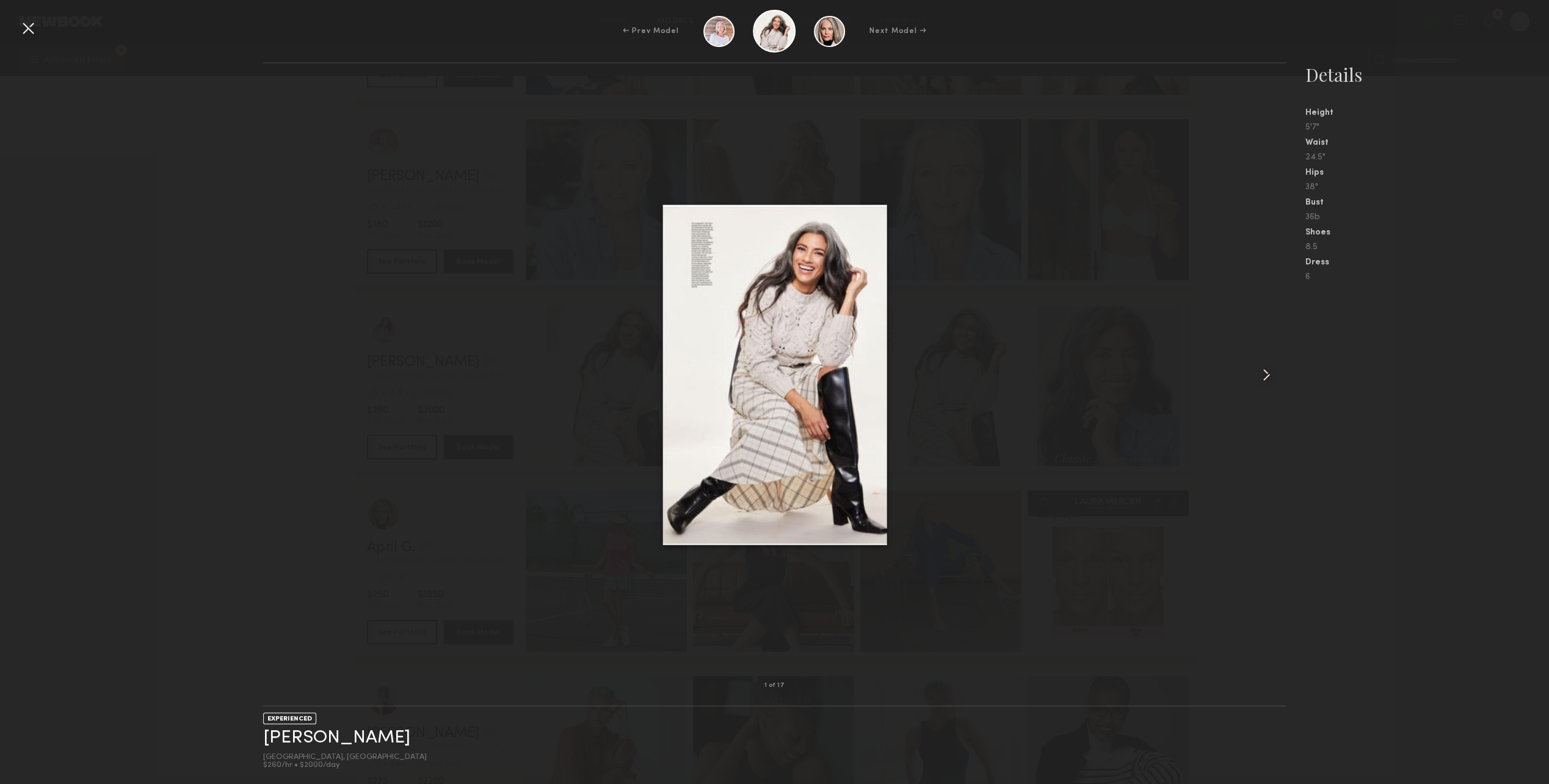
click at [22, 30] on div at bounding box center [28, 28] width 20 height 20
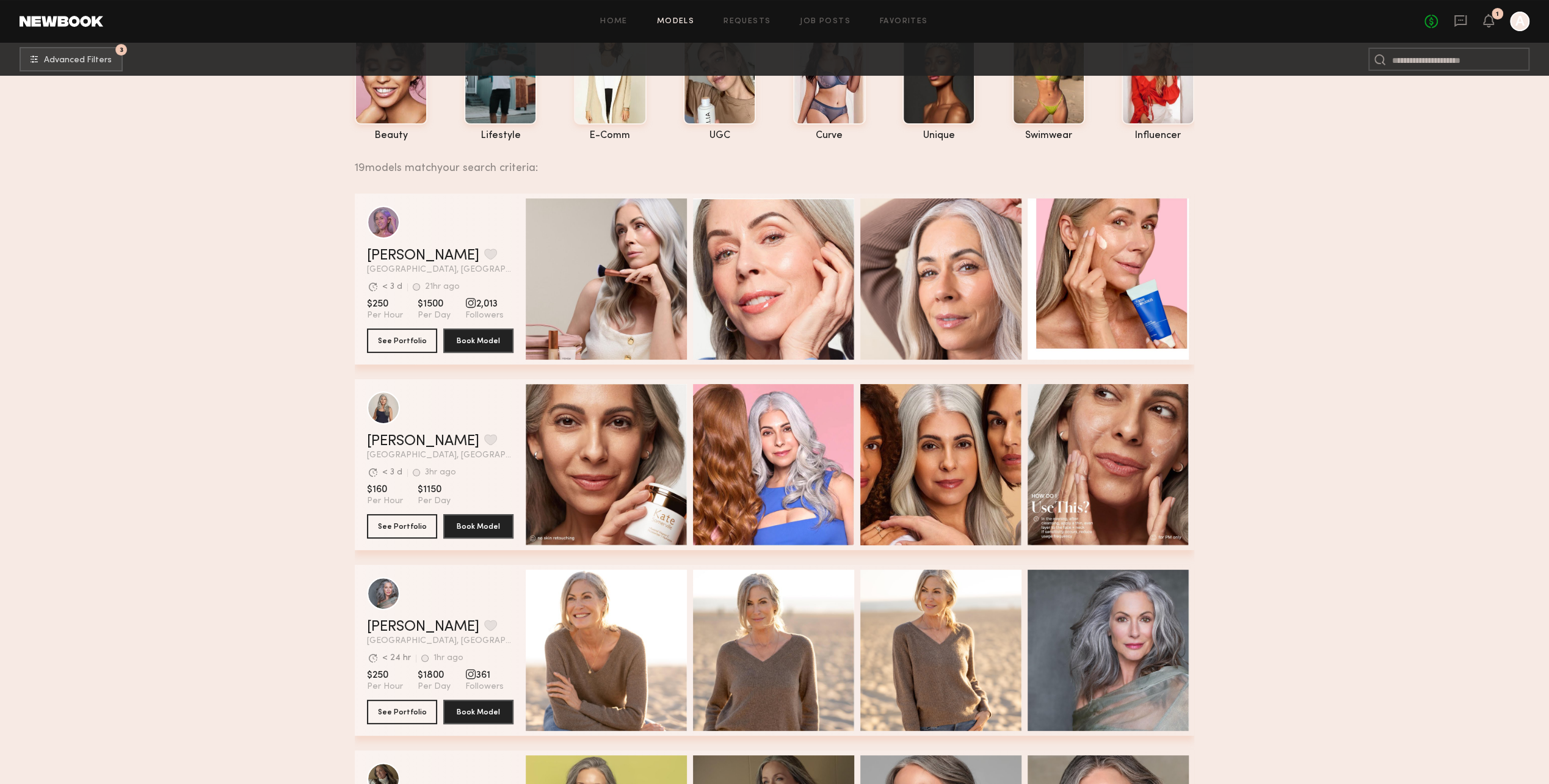
scroll to position [0, 0]
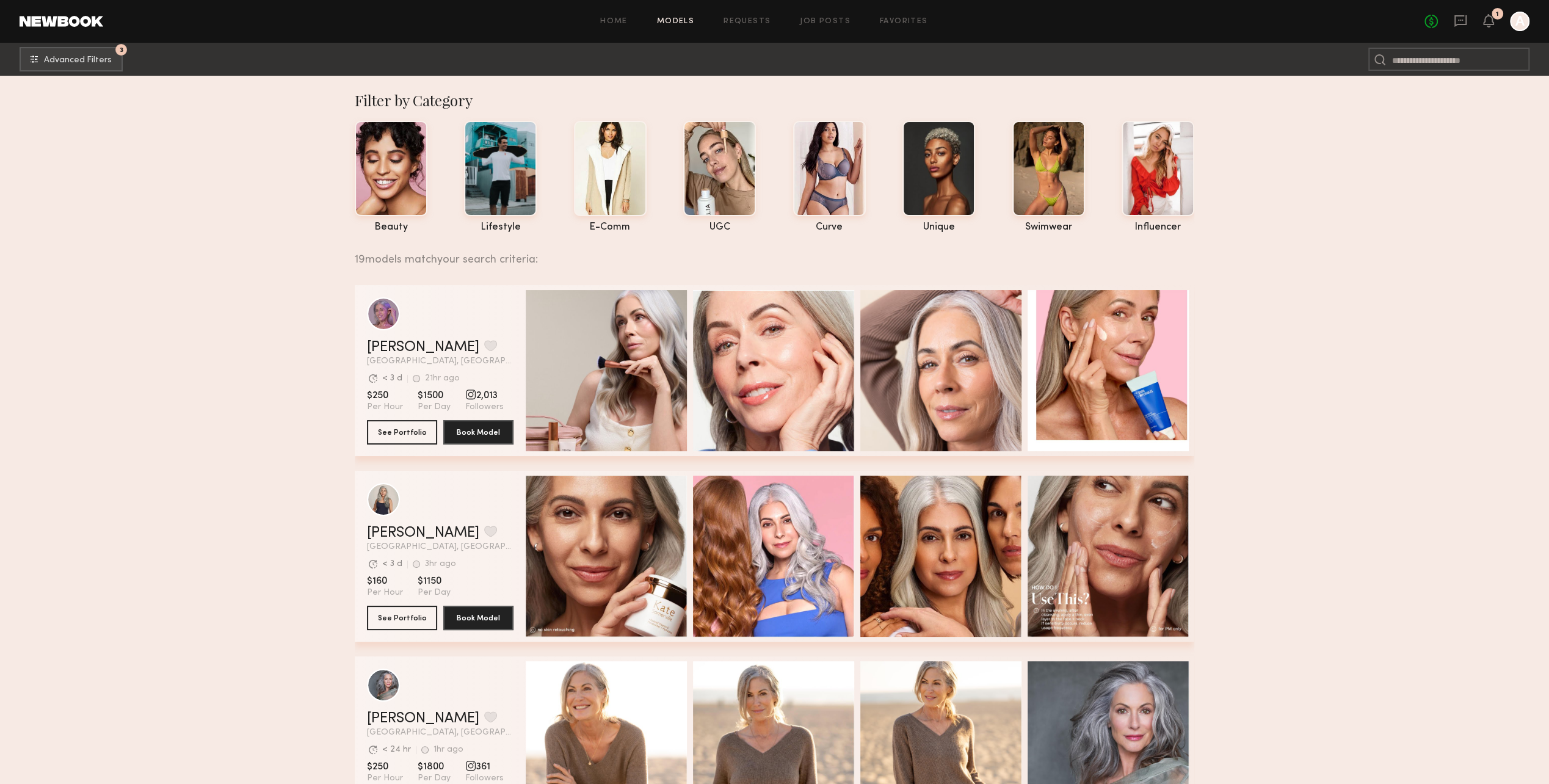
drag, startPoint x: 1307, startPoint y: 441, endPoint x: 1147, endPoint y: 155, distance: 327.7
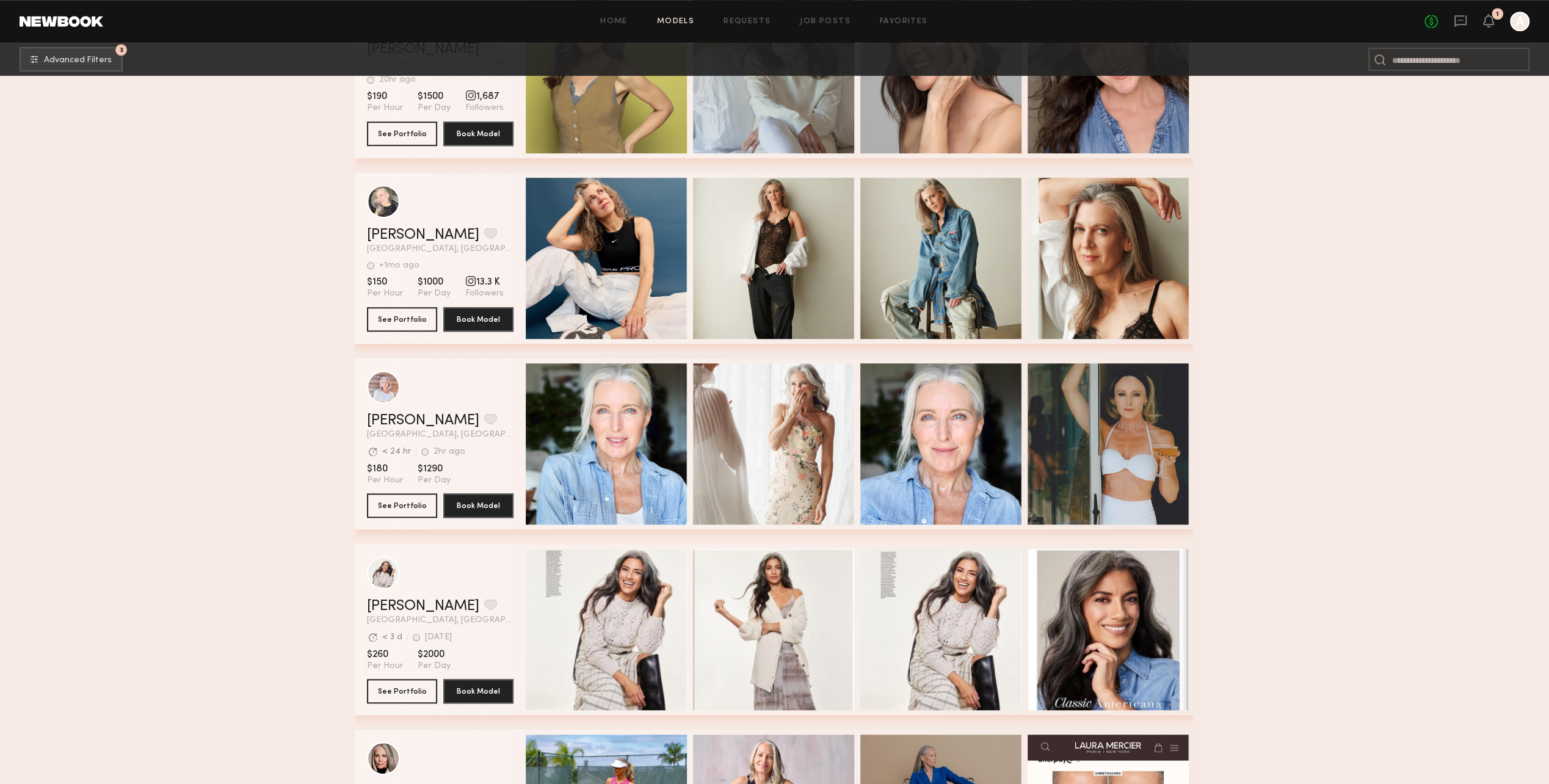
scroll to position [977, 0]
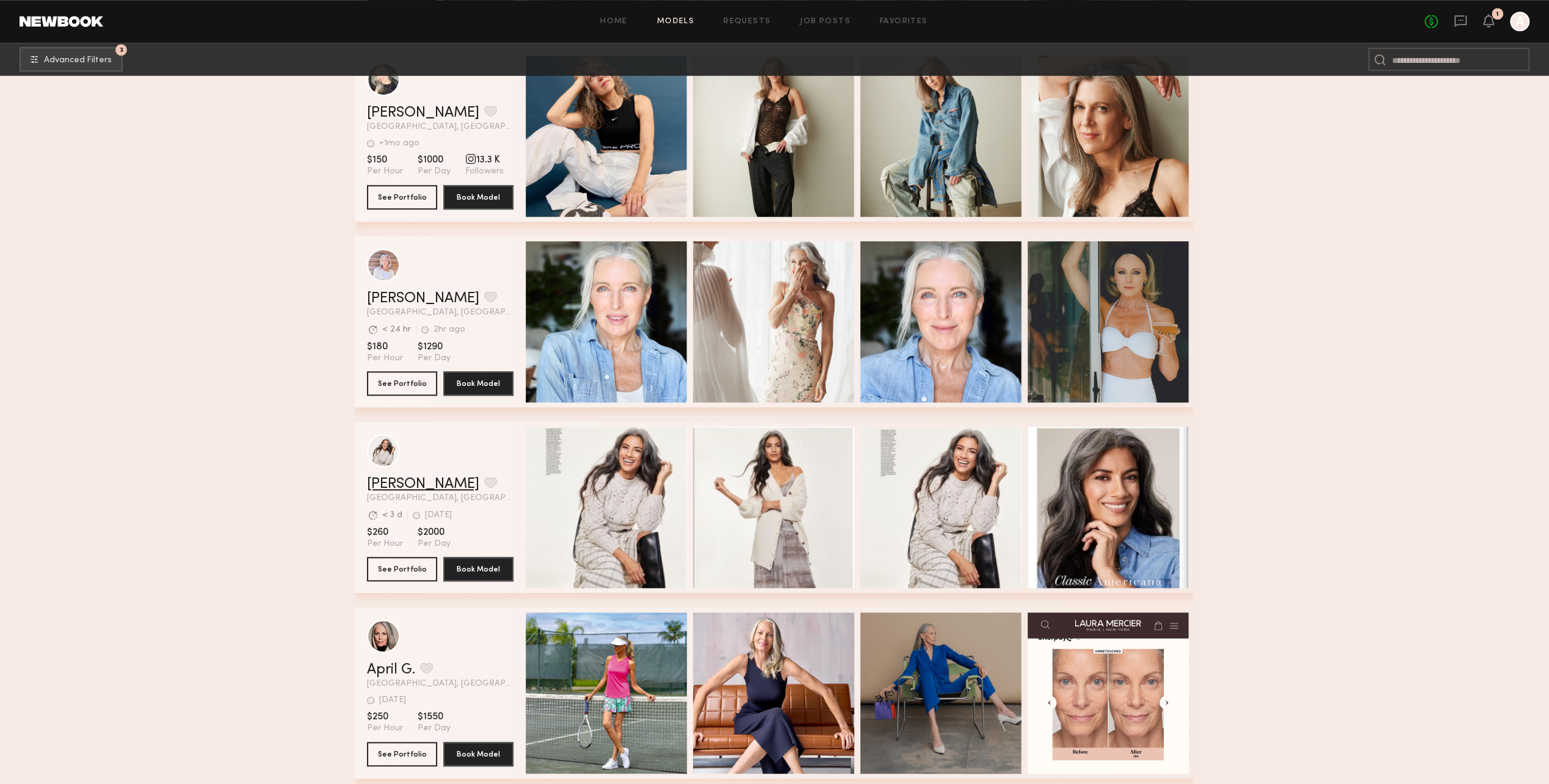
click at [394, 491] on link "[PERSON_NAME]" at bounding box center [424, 484] width 113 height 14
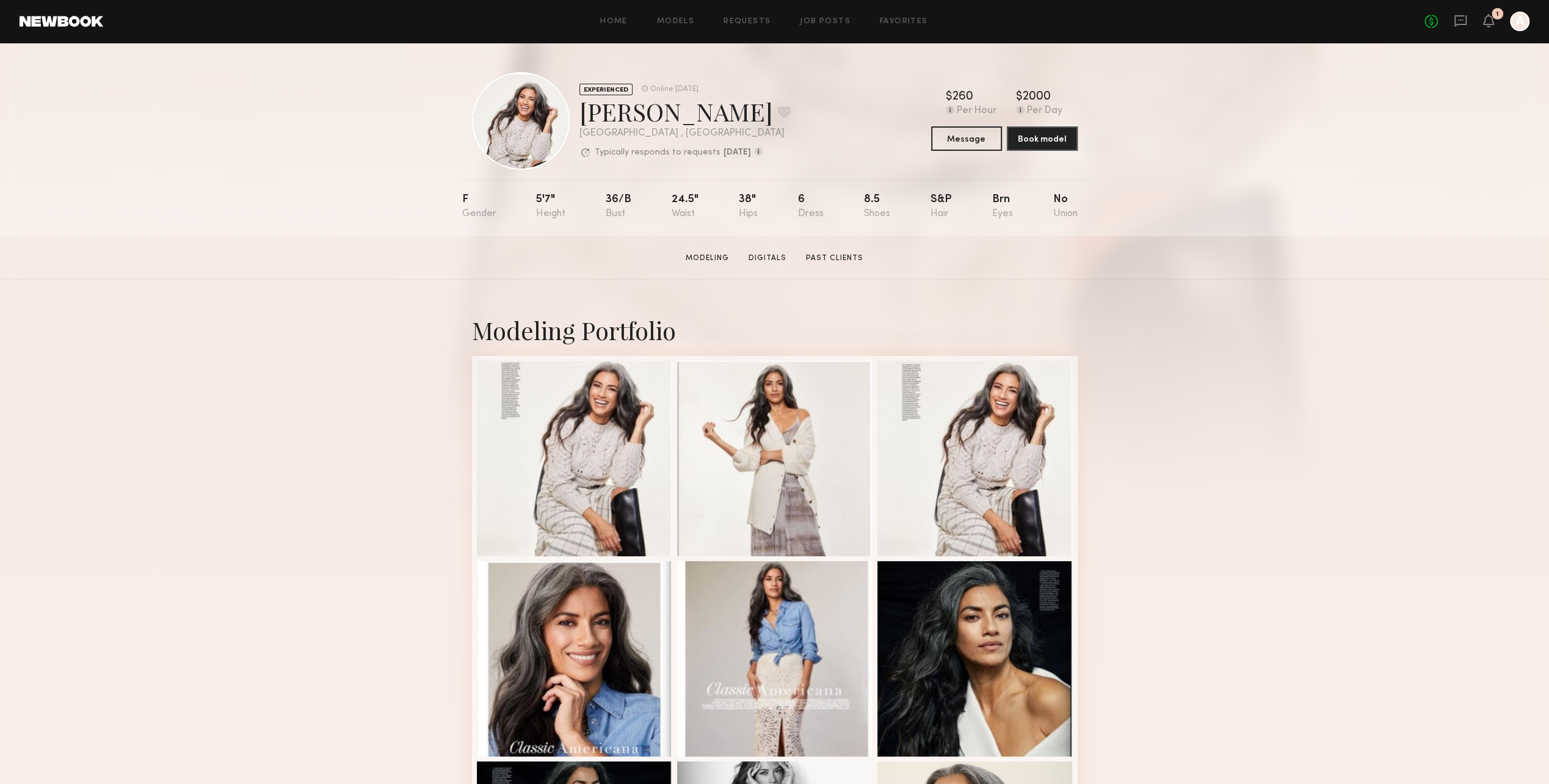
click at [469, 203] on div "F" at bounding box center [479, 207] width 34 height 25
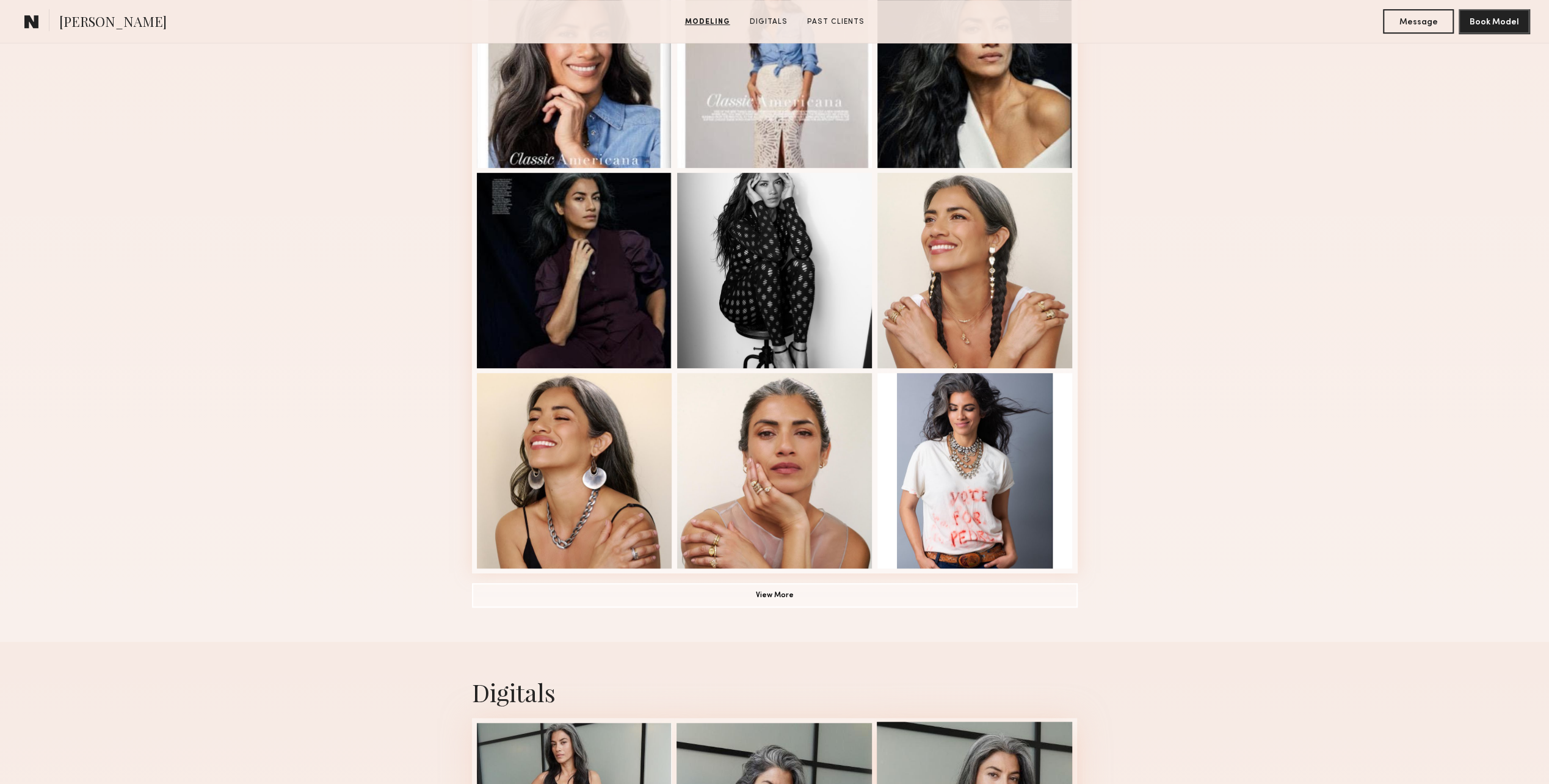
scroll to position [794, 0]
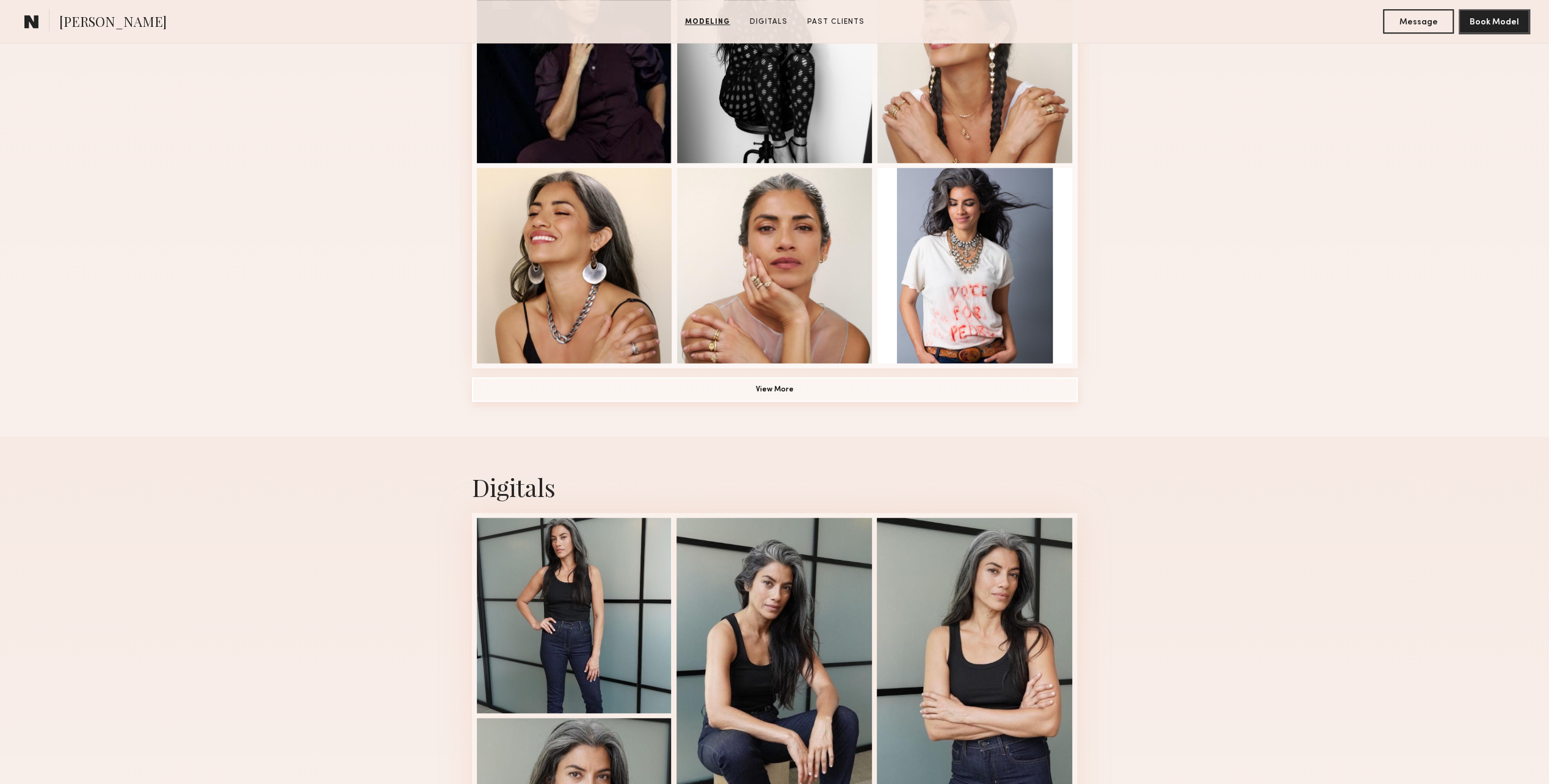
click at [775, 400] on button "View More" at bounding box center [775, 389] width 606 height 25
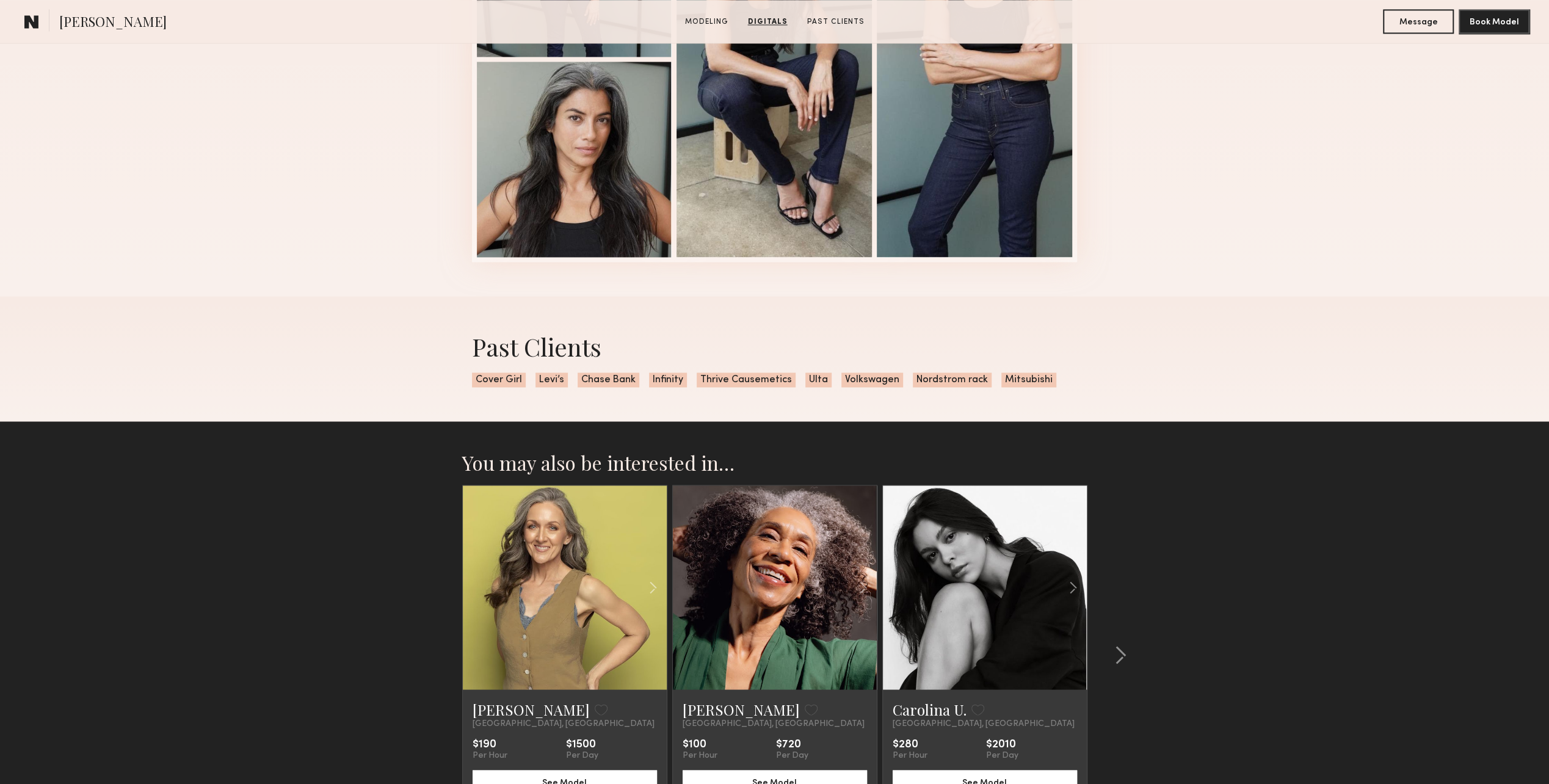
scroll to position [0, 0]
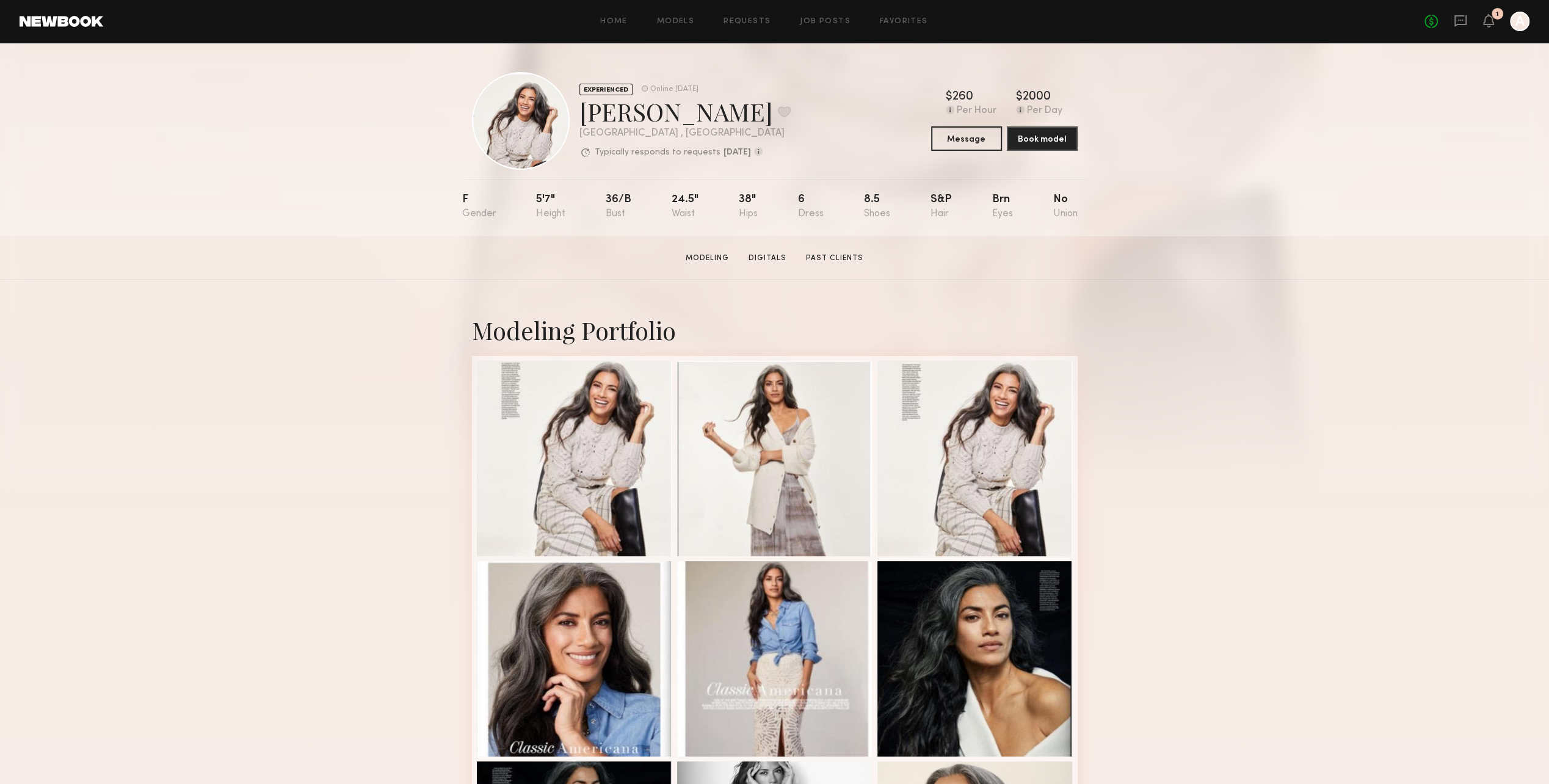
drag, startPoint x: 1188, startPoint y: 599, endPoint x: 496, endPoint y: 56, distance: 879.6
click at [466, 210] on div "F" at bounding box center [479, 207] width 34 height 25
drag, startPoint x: 585, startPoint y: 116, endPoint x: 673, endPoint y: 115, distance: 88.0
click at [673, 115] on div "Melida P. Favorite" at bounding box center [685, 111] width 211 height 33
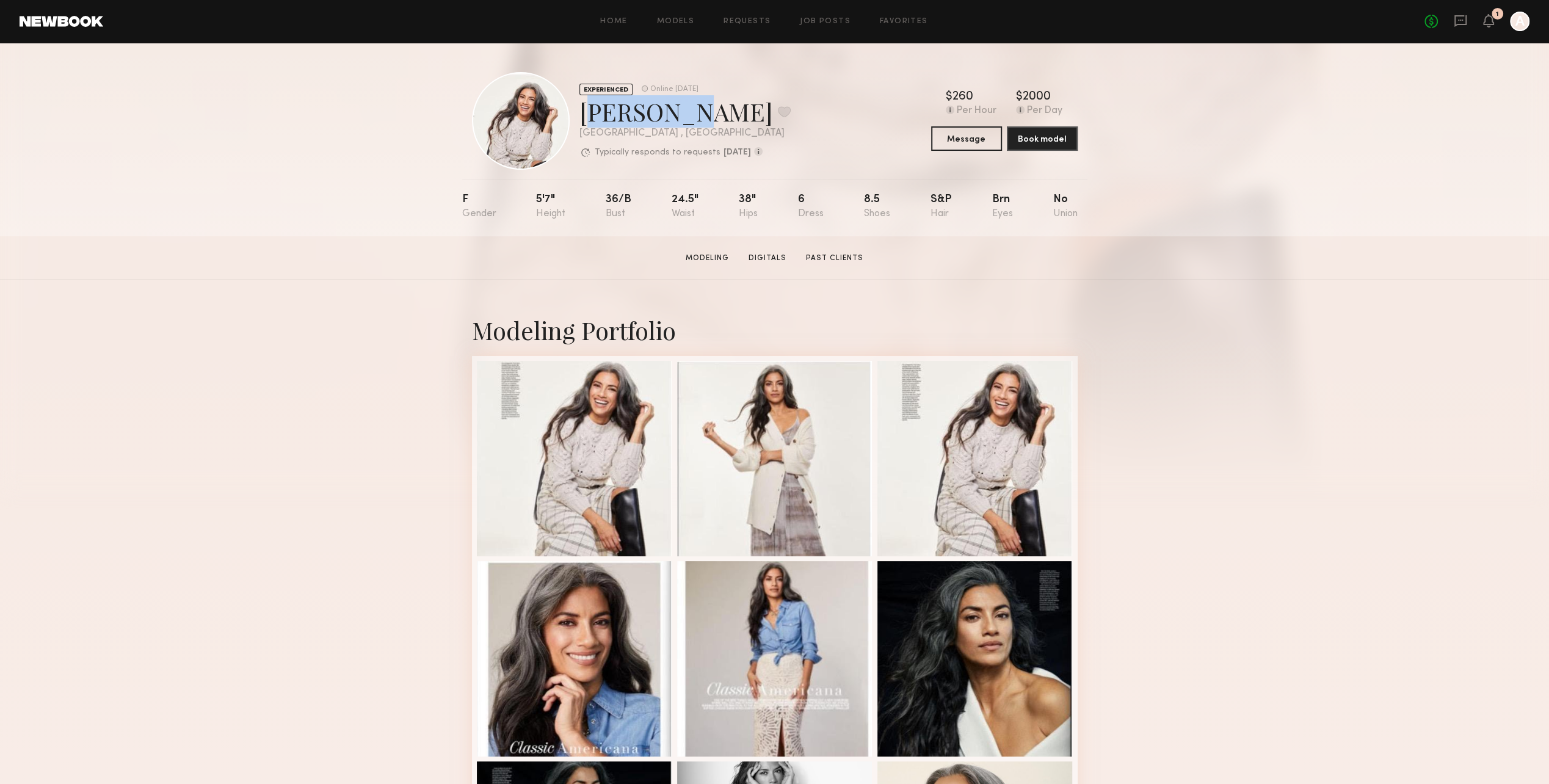
copy div "Melida P"
